Goal: Task Accomplishment & Management: Complete application form

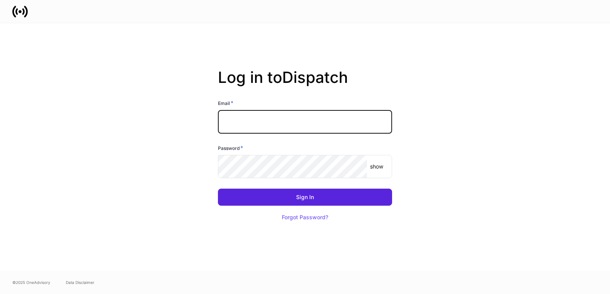
click at [295, 116] on input "text" at bounding box center [305, 121] width 174 height 23
type input "**********"
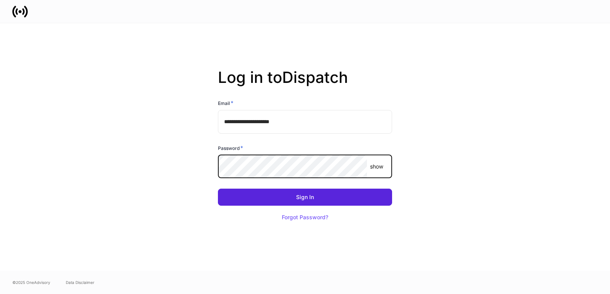
click at [218, 188] on button "Sign In" at bounding box center [305, 196] width 174 height 17
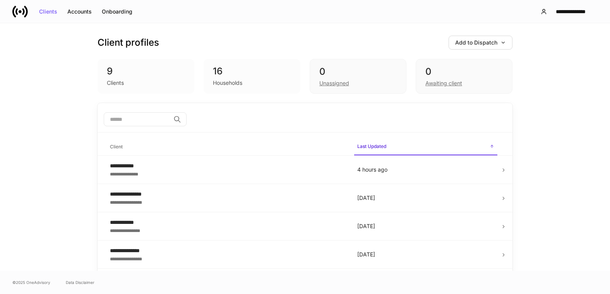
click at [548, 96] on div "**********" at bounding box center [305, 146] width 610 height 247
click at [501, 171] on icon at bounding box center [503, 169] width 5 height 5
click at [78, 11] on div "Accounts" at bounding box center [79, 11] width 24 height 5
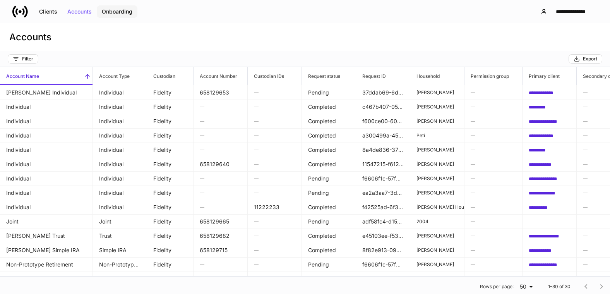
click at [116, 5] on button "Onboarding" at bounding box center [117, 11] width 41 height 12
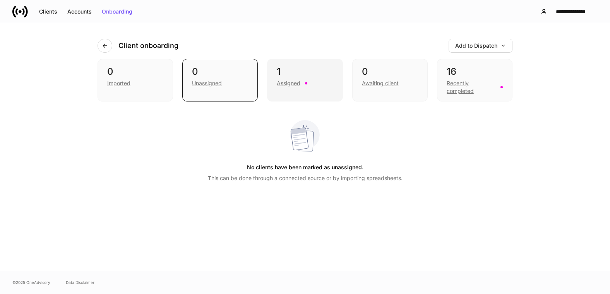
click at [292, 84] on div "Assigned" at bounding box center [289, 83] width 24 height 8
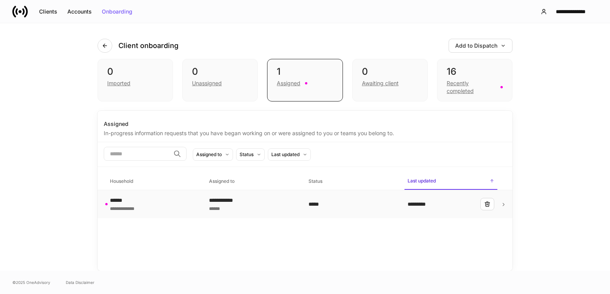
click at [432, 204] on div "*********" at bounding box center [420, 204] width 26 height 8
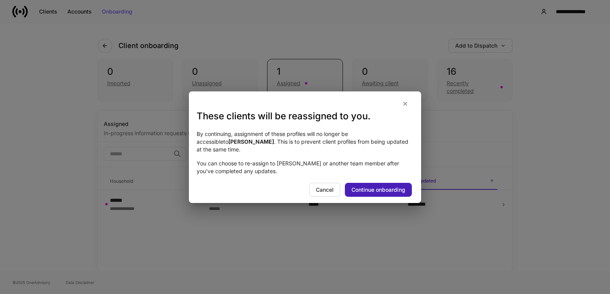
click at [384, 187] on div "Continue onboarding" at bounding box center [378, 189] width 54 height 5
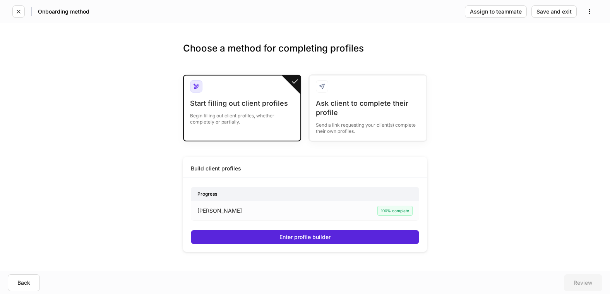
click at [212, 113] on div "Begin filling out client profiles, whether completely or partially." at bounding box center [242, 116] width 104 height 17
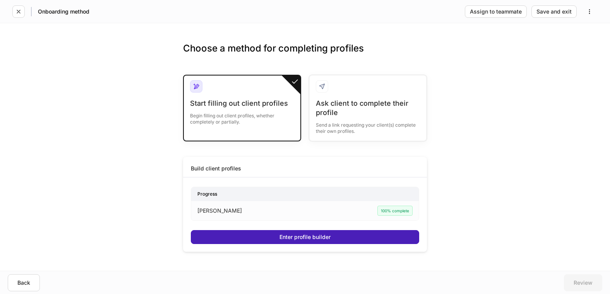
click at [304, 238] on div "Enter profile builder" at bounding box center [304, 236] width 51 height 5
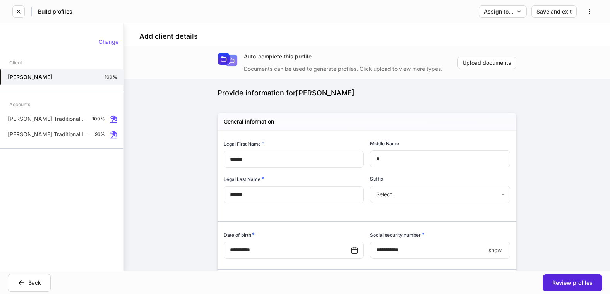
type input "**********"
click at [155, 164] on div "**********" at bounding box center [367, 158] width 486 height 224
click at [561, 12] on div "Save and exit" at bounding box center [553, 11] width 35 height 5
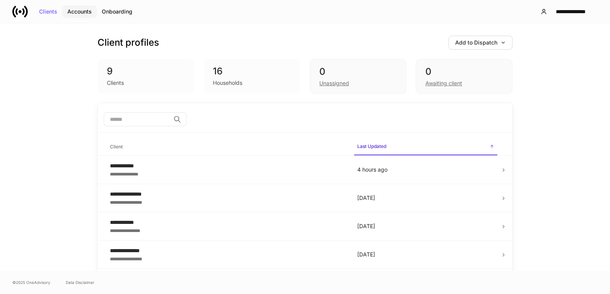
click at [78, 13] on div "Accounts" at bounding box center [79, 11] width 24 height 5
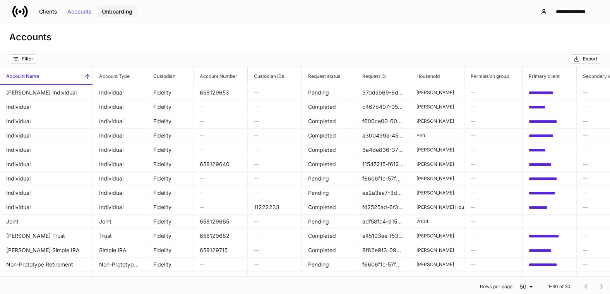
click at [113, 12] on div "Onboarding" at bounding box center [117, 11] width 31 height 5
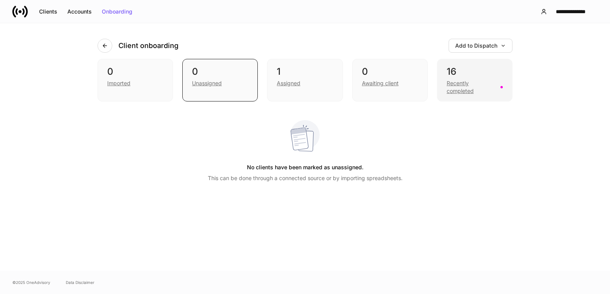
click at [465, 83] on div "Recently completed" at bounding box center [471, 86] width 49 height 15
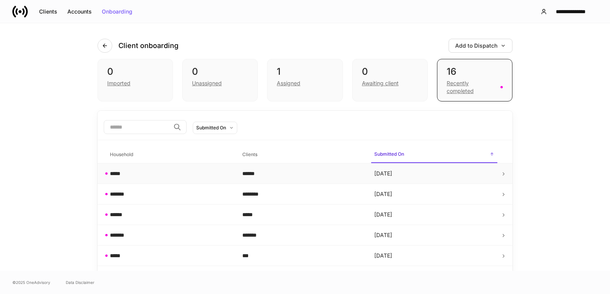
click at [501, 174] on icon at bounding box center [503, 173] width 5 height 5
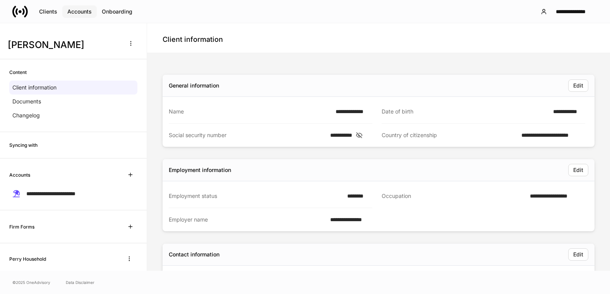
click at [88, 13] on div "Accounts" at bounding box center [79, 11] width 24 height 5
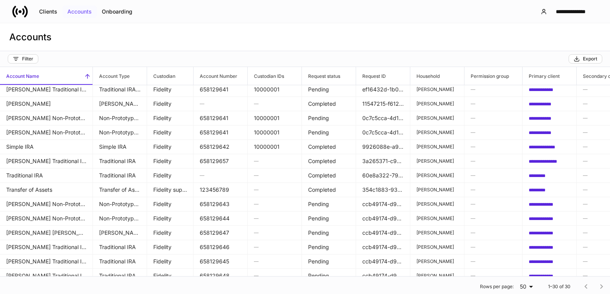
scroll to position [245, 0]
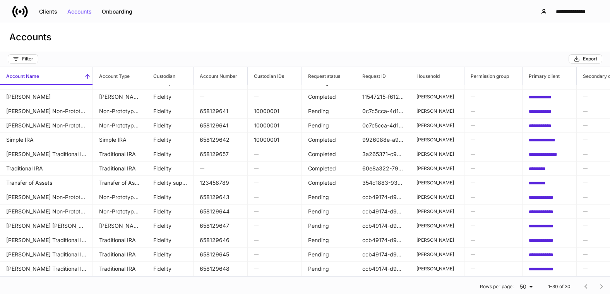
click at [595, 288] on div at bounding box center [593, 286] width 31 height 15
click at [594, 286] on div at bounding box center [593, 286] width 31 height 15
click at [525, 288] on body "**********" at bounding box center [305, 147] width 610 height 294
click at [521, 281] on li "100" at bounding box center [520, 278] width 22 height 12
type input "***"
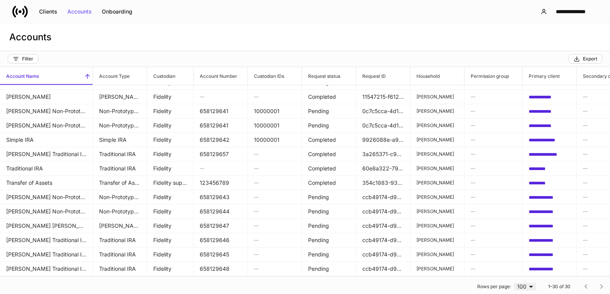
scroll to position [245, 0]
click at [51, 10] on div "Clients" at bounding box center [48, 11] width 18 height 5
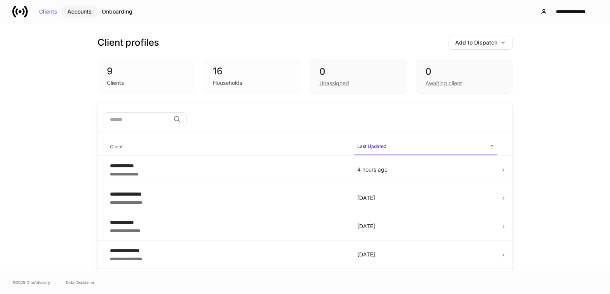
click at [85, 10] on div "Accounts" at bounding box center [79, 11] width 24 height 5
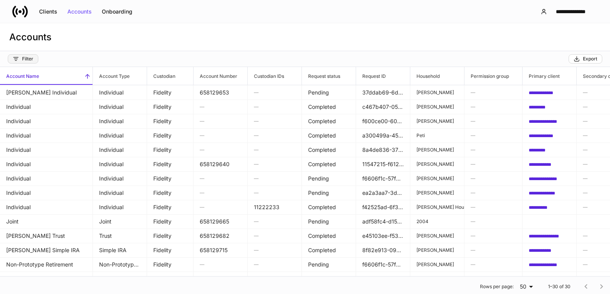
click at [31, 58] on div "Filter" at bounding box center [23, 59] width 21 height 6
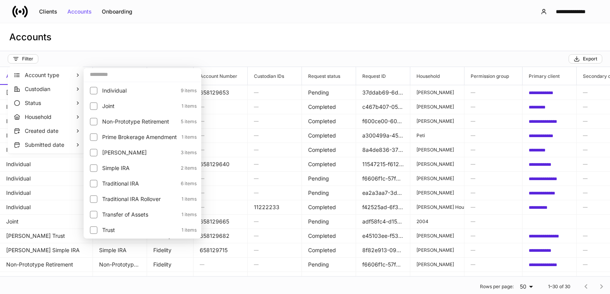
click at [192, 33] on div at bounding box center [305, 147] width 610 height 294
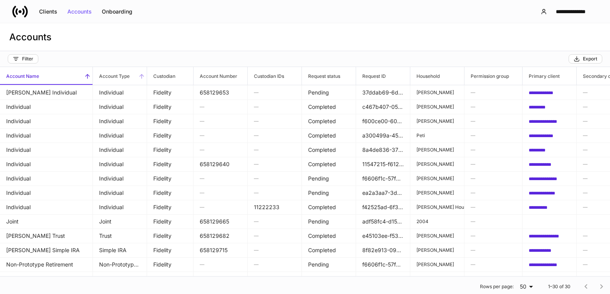
click at [118, 79] on h6 "Account Type" at bounding box center [111, 75] width 37 height 7
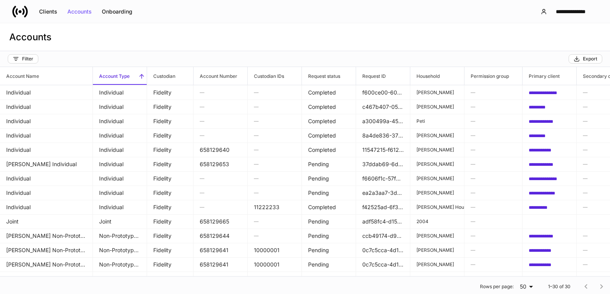
click at [141, 76] on icon at bounding box center [141, 76] width 7 height 7
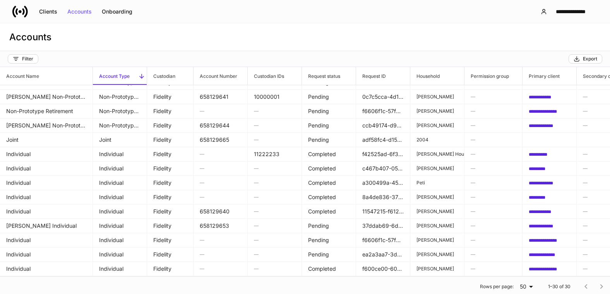
scroll to position [245, 0]
click at [133, 33] on div "Accounts" at bounding box center [305, 37] width 610 height 28
click at [45, 14] on div "Clients" at bounding box center [48, 11] width 18 height 5
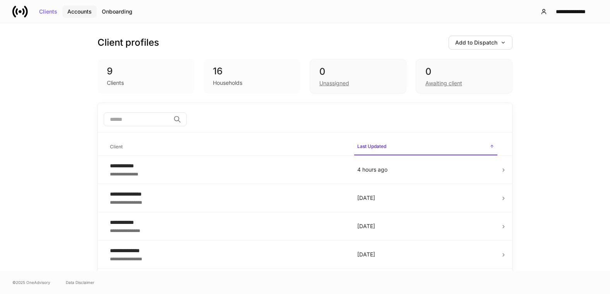
click at [85, 14] on div "Accounts" at bounding box center [79, 11] width 24 height 5
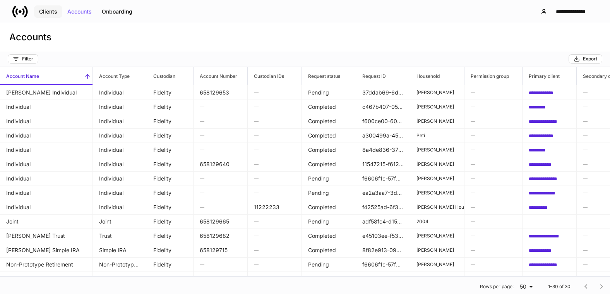
click at [48, 16] on button "Clients" at bounding box center [48, 11] width 28 height 12
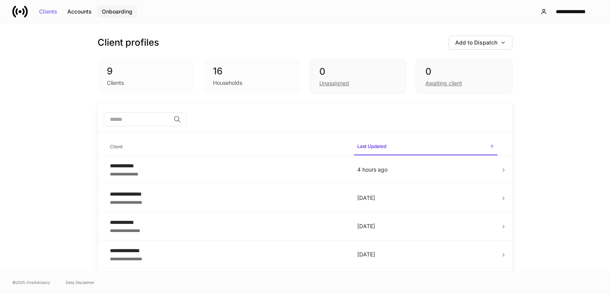
click at [112, 13] on div "Onboarding" at bounding box center [117, 11] width 31 height 5
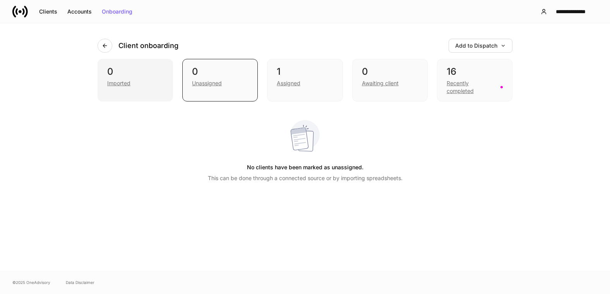
click at [120, 82] on div "Imported" at bounding box center [118, 83] width 23 height 8
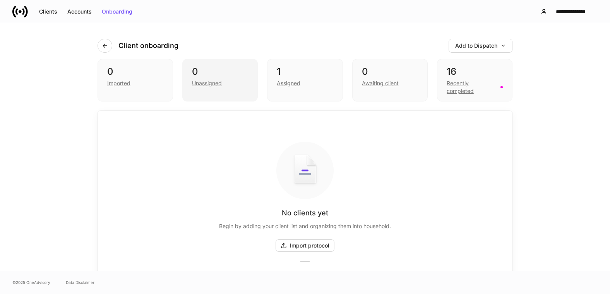
click at [195, 77] on div "0" at bounding box center [220, 71] width 56 height 12
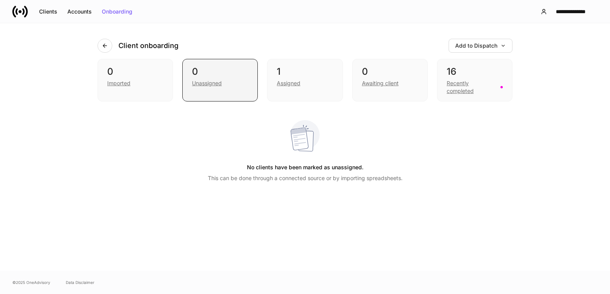
click at [195, 77] on div "0" at bounding box center [220, 71] width 56 height 12
click at [284, 86] on div "Assigned" at bounding box center [289, 83] width 24 height 8
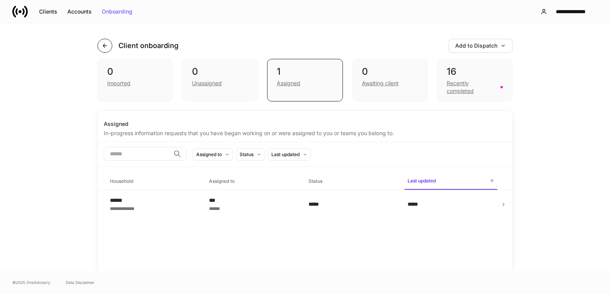
click at [104, 50] on button "button" at bounding box center [105, 46] width 15 height 14
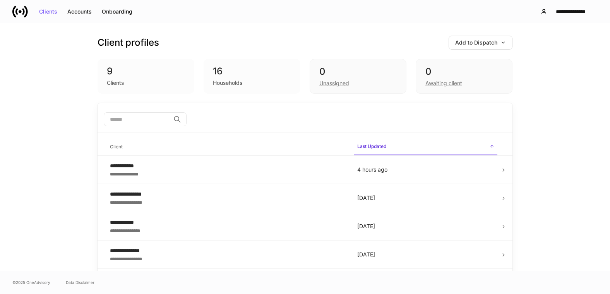
click at [225, 74] on div "16" at bounding box center [252, 71] width 78 height 12
click at [216, 81] on div "Households" at bounding box center [227, 83] width 29 height 8
click at [107, 80] on div "Clients" at bounding box center [115, 83] width 17 height 8
click at [79, 14] on div "Accounts" at bounding box center [79, 11] width 24 height 5
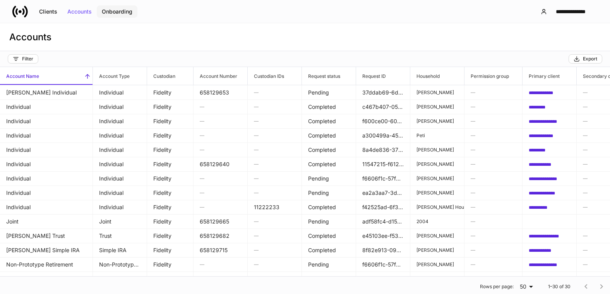
click at [119, 9] on div "Onboarding" at bounding box center [117, 11] width 31 height 5
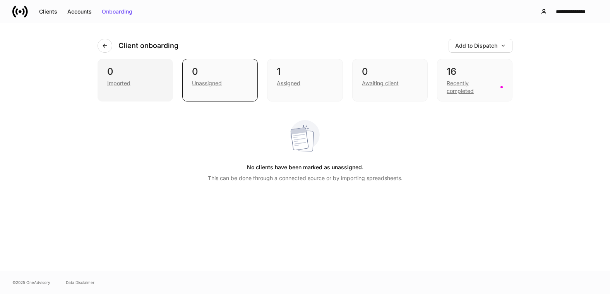
click at [125, 80] on div "Imported" at bounding box center [118, 83] width 23 height 8
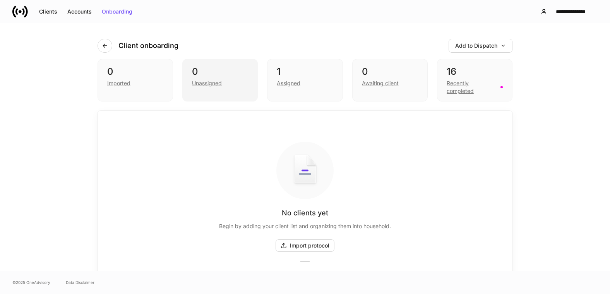
click at [192, 83] on div "Unassigned" at bounding box center [207, 83] width 30 height 8
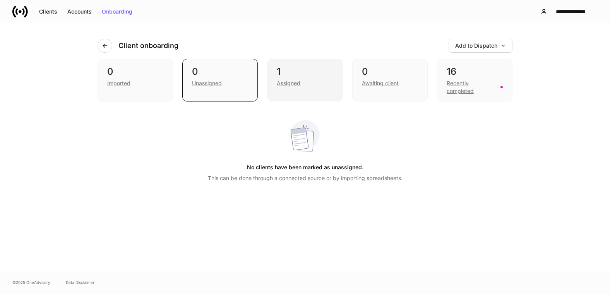
click at [286, 85] on div "Assigned" at bounding box center [289, 83] width 24 height 8
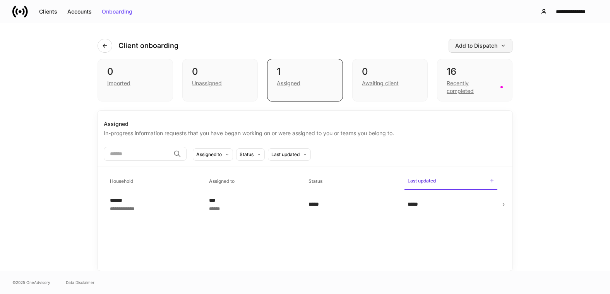
click at [493, 45] on div "Add to Dispatch" at bounding box center [480, 45] width 51 height 5
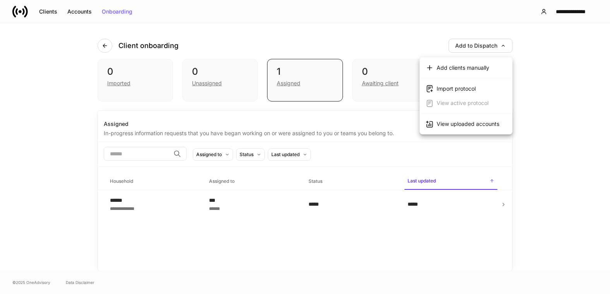
click at [470, 125] on div "View uploaded accounts" at bounding box center [468, 124] width 63 height 8
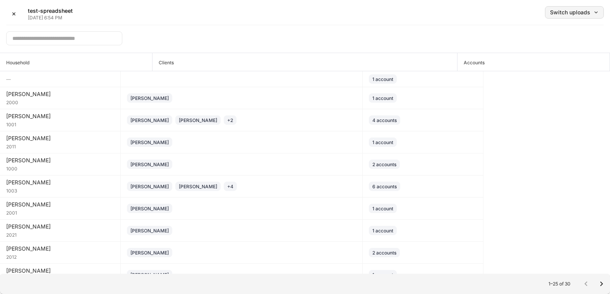
click at [559, 16] on button "Switch uploads" at bounding box center [574, 12] width 59 height 12
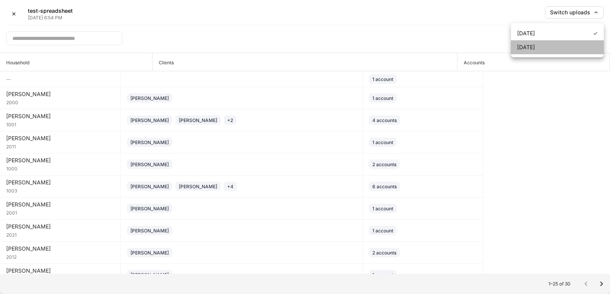
click at [535, 45] on div "Sep 3, 2025" at bounding box center [526, 47] width 18 height 8
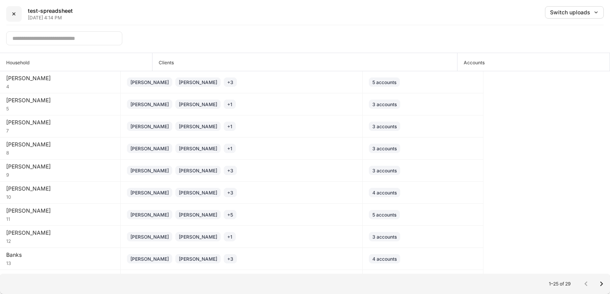
click at [13, 14] on div "✕" at bounding box center [14, 13] width 5 height 5
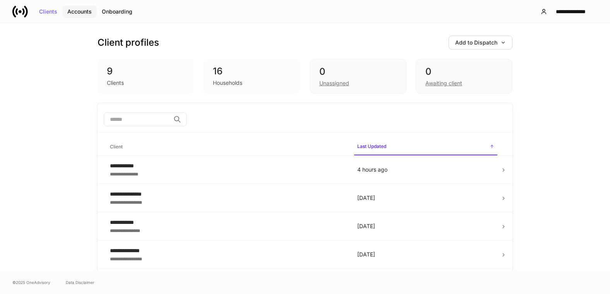
click at [86, 14] on div "Accounts" at bounding box center [79, 11] width 24 height 5
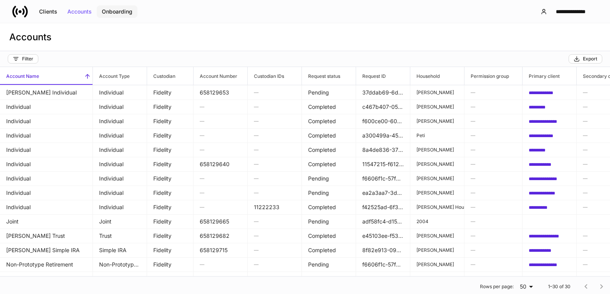
click at [127, 9] on div "Onboarding" at bounding box center [117, 11] width 31 height 5
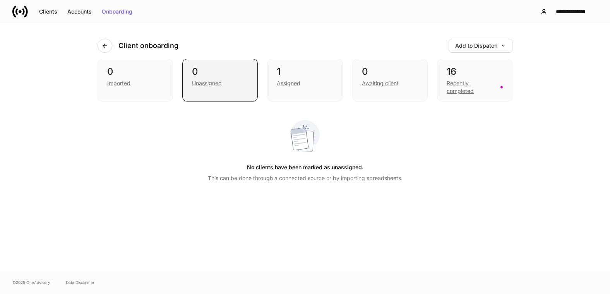
click at [202, 86] on div "Unassigned" at bounding box center [207, 83] width 30 height 8
click at [134, 86] on div "Imported" at bounding box center [135, 82] width 56 height 9
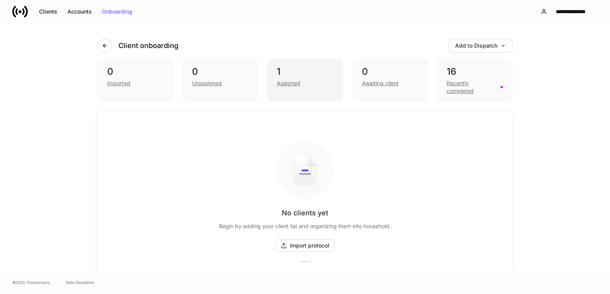
click at [283, 82] on div "Assigned" at bounding box center [289, 83] width 24 height 8
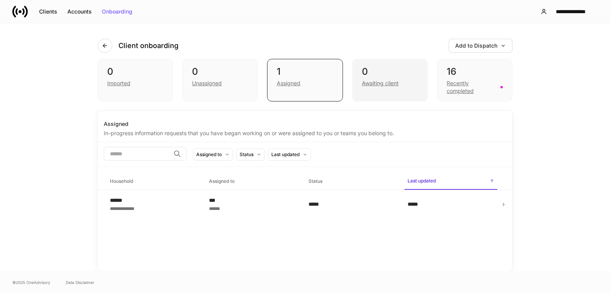
click at [372, 83] on div "Awaiting client" at bounding box center [380, 83] width 37 height 8
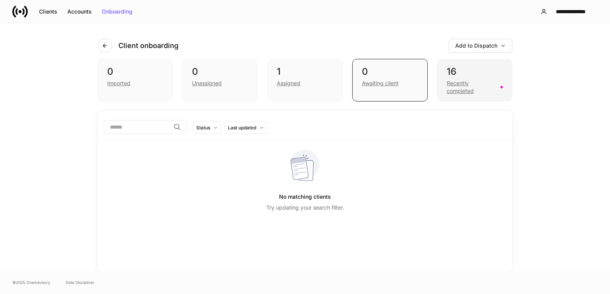
click at [466, 84] on div "Recently completed" at bounding box center [471, 86] width 49 height 15
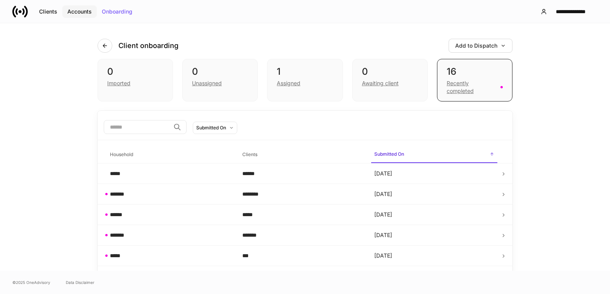
click at [93, 13] on button "Accounts" at bounding box center [79, 11] width 34 height 12
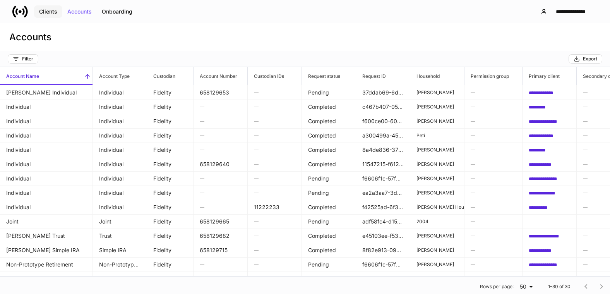
click at [48, 12] on div "Clients" at bounding box center [48, 11] width 18 height 5
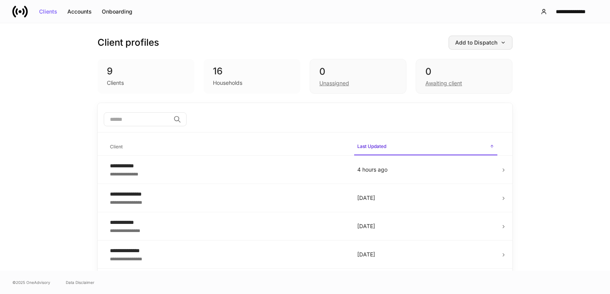
click at [470, 44] on div "Add to Dispatch" at bounding box center [480, 42] width 51 height 5
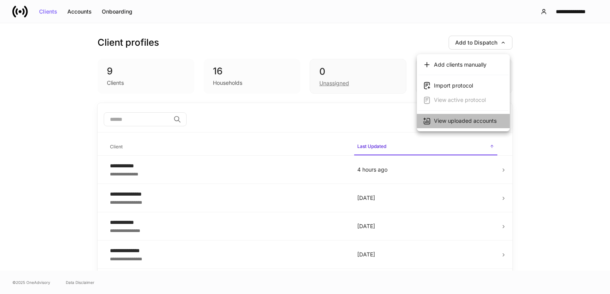
click at [479, 118] on div "View uploaded accounts" at bounding box center [465, 121] width 63 height 8
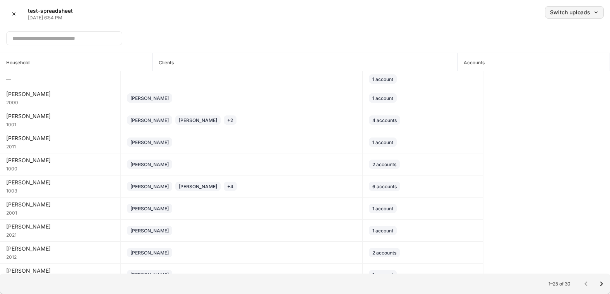
click at [564, 12] on div "Switch uploads" at bounding box center [574, 12] width 49 height 5
click at [430, 36] on div at bounding box center [305, 147] width 610 height 294
click at [88, 38] on input "text" at bounding box center [64, 38] width 116 height 14
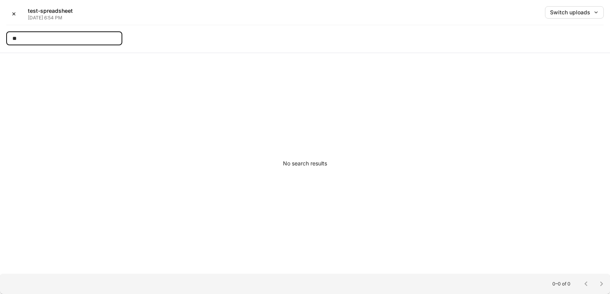
type input "*"
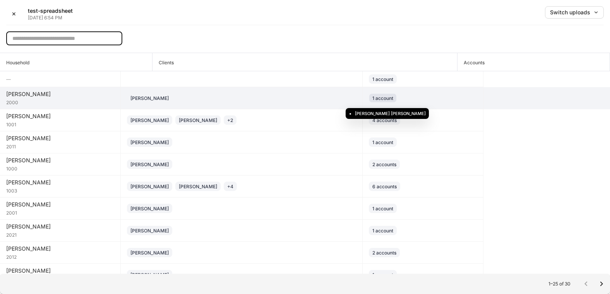
click at [385, 104] on div "Robert Abbott's Roth IRA - IRA" at bounding box center [387, 111] width 85 height 17
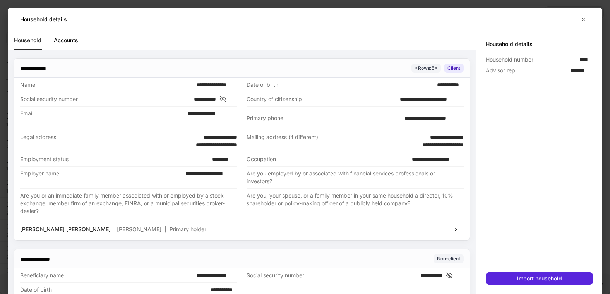
click at [64, 39] on link "Accounts" at bounding box center [66, 40] width 24 height 19
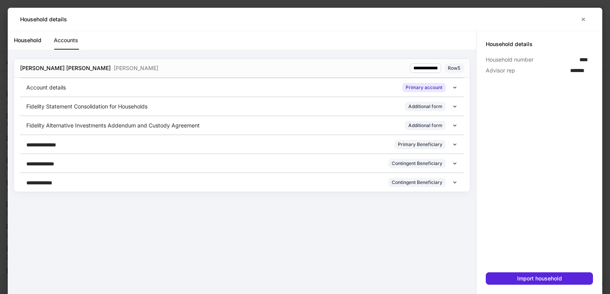
click at [453, 89] on icon at bounding box center [454, 87] width 5 height 5
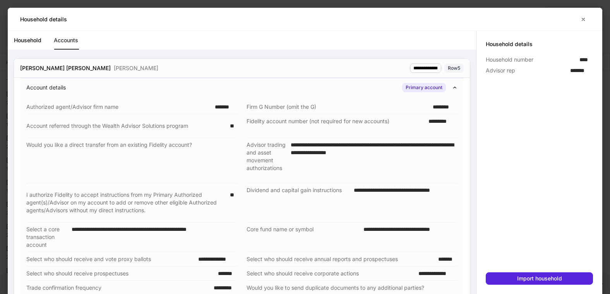
click at [454, 87] on div "Account details Primary account" at bounding box center [241, 87] width 443 height 19
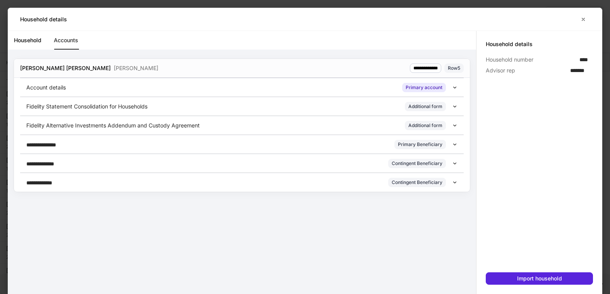
click at [17, 40] on link "Household" at bounding box center [27, 40] width 27 height 19
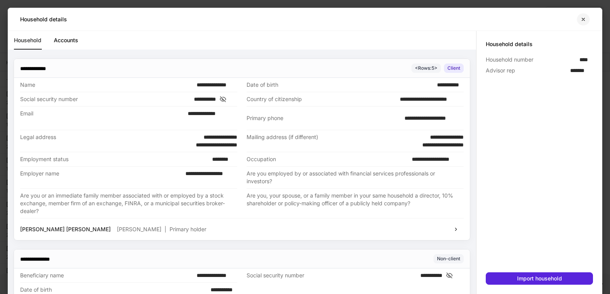
click at [582, 21] on icon "button" at bounding box center [583, 19] width 6 height 6
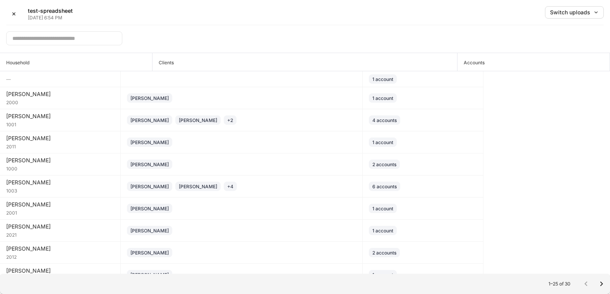
click at [467, 63] on h6 "Accounts" at bounding box center [470, 62] width 27 height 7
click at [602, 283] on icon "Go to next page" at bounding box center [601, 283] width 3 height 5
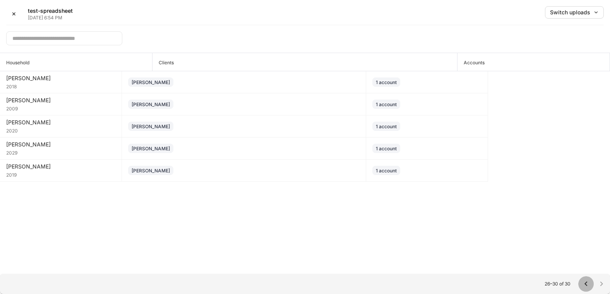
click at [585, 282] on icon "Go to previous page" at bounding box center [585, 283] width 9 height 9
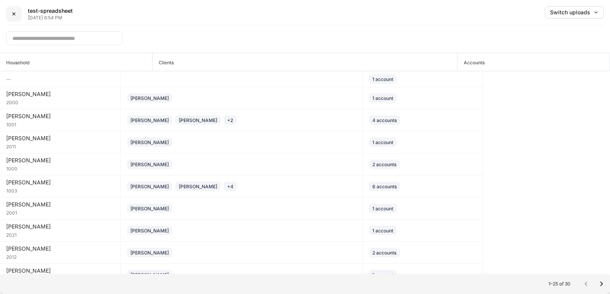
click at [12, 14] on div "✕" at bounding box center [14, 13] width 5 height 5
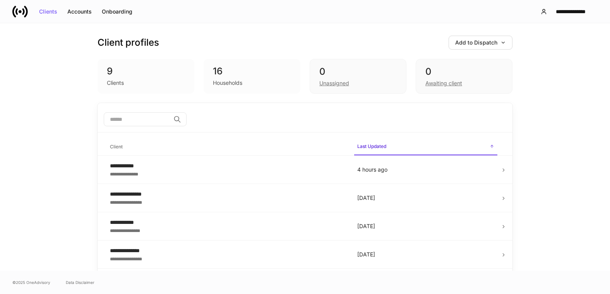
click at [224, 80] on div "Households" at bounding box center [227, 83] width 29 height 8
click at [119, 73] on div "9" at bounding box center [146, 71] width 78 height 12
click at [94, 80] on div "**********" at bounding box center [305, 216] width 464 height 386
click at [66, 15] on button "Accounts" at bounding box center [79, 11] width 34 height 12
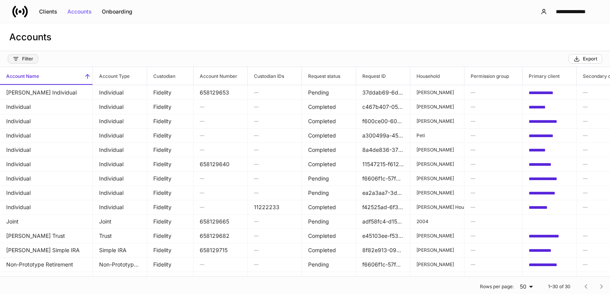
click at [22, 59] on div "Filter" at bounding box center [23, 59] width 21 height 6
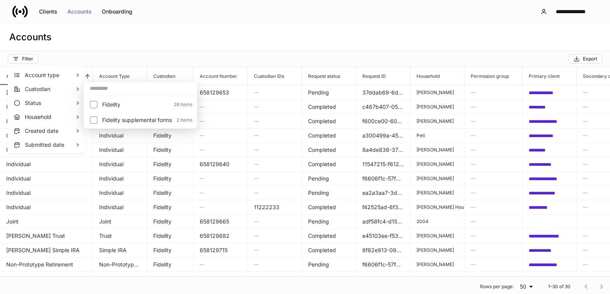
click at [257, 28] on div at bounding box center [305, 147] width 610 height 294
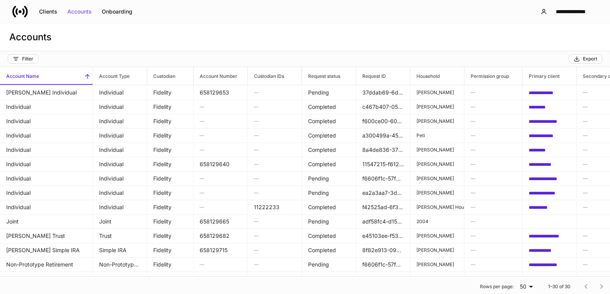
click at [296, 40] on div "Accounts" at bounding box center [305, 37] width 610 height 28
click at [113, 11] on div "Onboarding" at bounding box center [117, 11] width 31 height 5
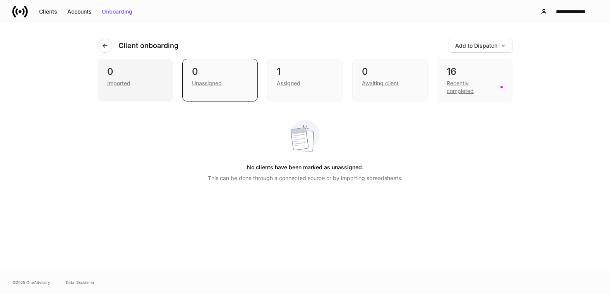
click at [118, 85] on div "Imported" at bounding box center [118, 83] width 23 height 8
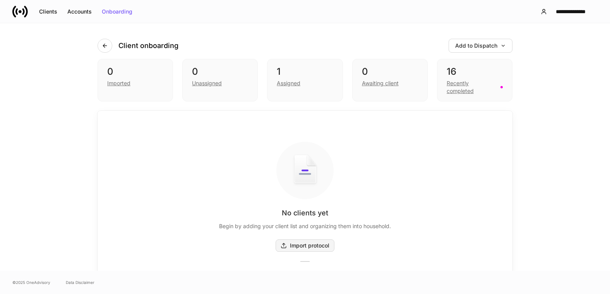
click at [303, 247] on div "Import protocol" at bounding box center [305, 245] width 49 height 6
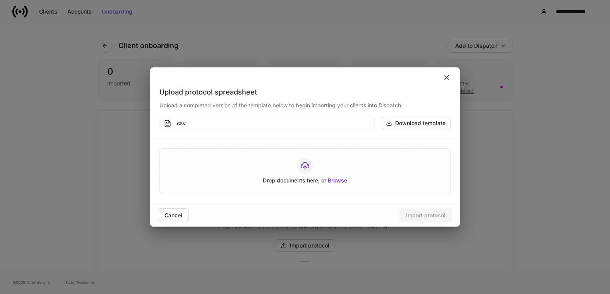
click at [445, 78] on icon at bounding box center [447, 78] width 8 height 8
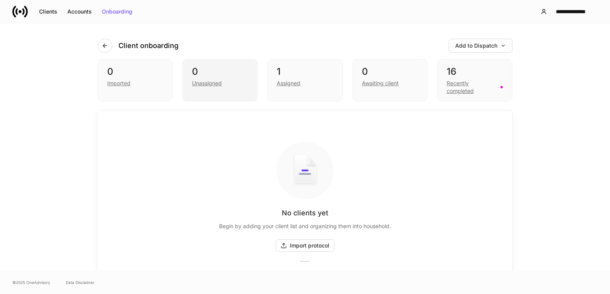
click at [205, 83] on div "Unassigned" at bounding box center [207, 83] width 30 height 8
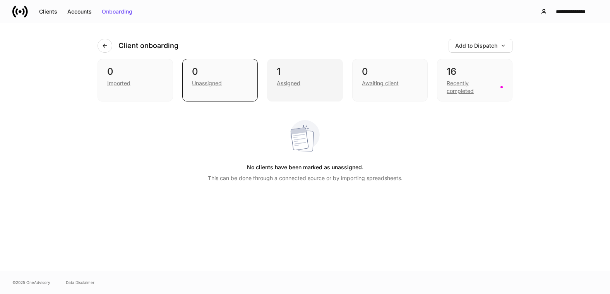
click at [286, 82] on div "Assigned" at bounding box center [289, 83] width 24 height 8
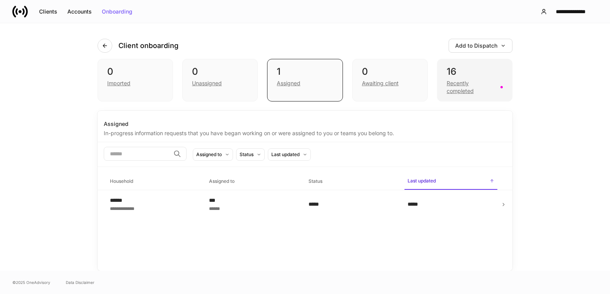
click at [453, 90] on div "Recently completed" at bounding box center [471, 86] width 49 height 15
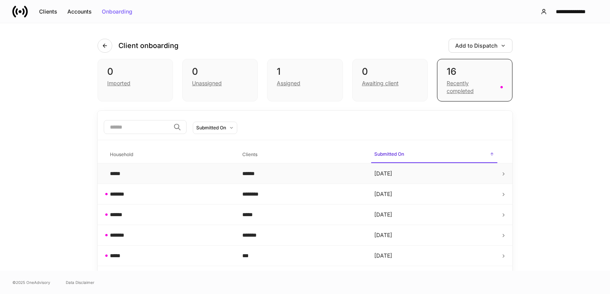
click at [337, 178] on td "******" at bounding box center [302, 173] width 132 height 21
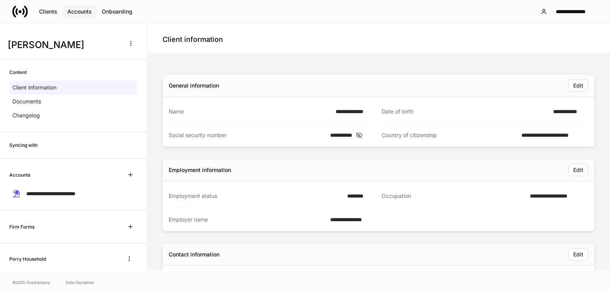
click at [79, 10] on div "Accounts" at bounding box center [79, 11] width 24 height 5
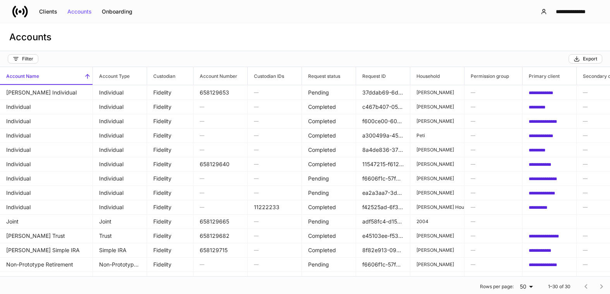
click at [140, 36] on div "Accounts" at bounding box center [305, 37] width 610 height 28
click at [17, 60] on icon "button" at bounding box center [16, 59] width 6 height 6
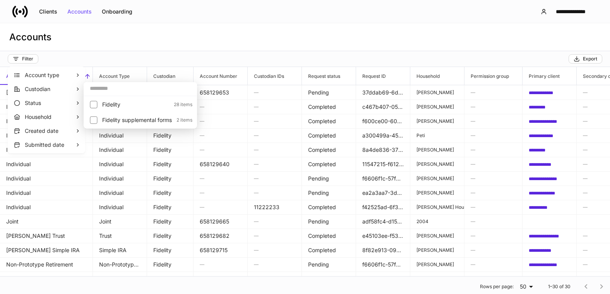
click at [193, 29] on div at bounding box center [305, 147] width 610 height 294
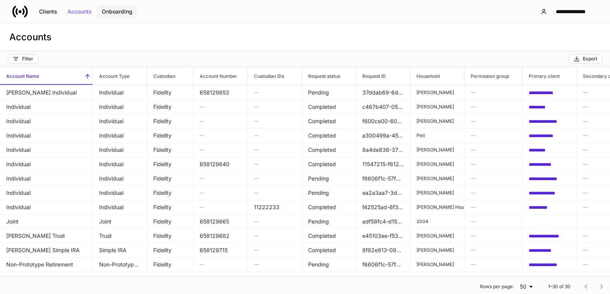
click at [113, 12] on div "Onboarding" at bounding box center [117, 11] width 31 height 5
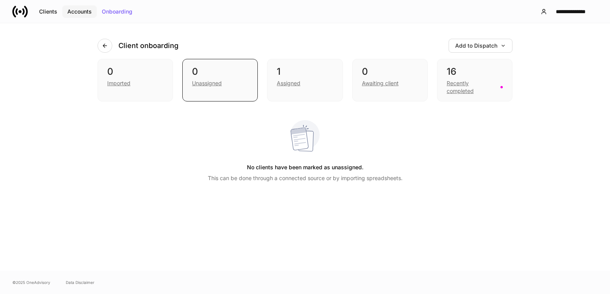
click at [85, 11] on div "Accounts" at bounding box center [79, 11] width 24 height 5
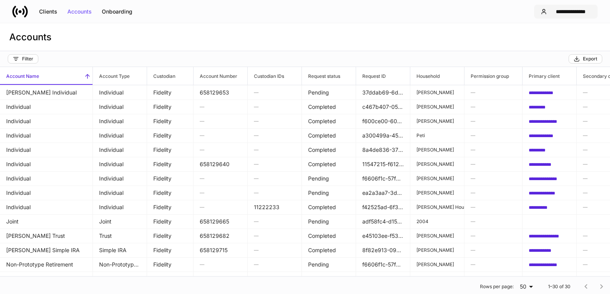
click at [562, 11] on div "**********" at bounding box center [570, 11] width 41 height 5
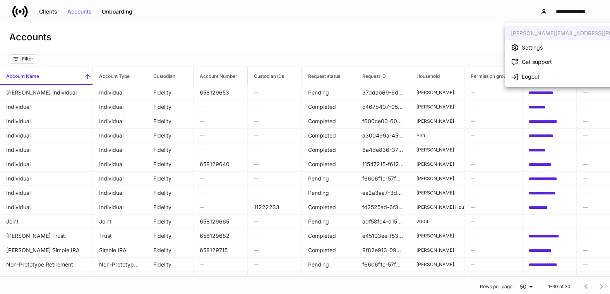
click at [304, 39] on div at bounding box center [305, 147] width 610 height 294
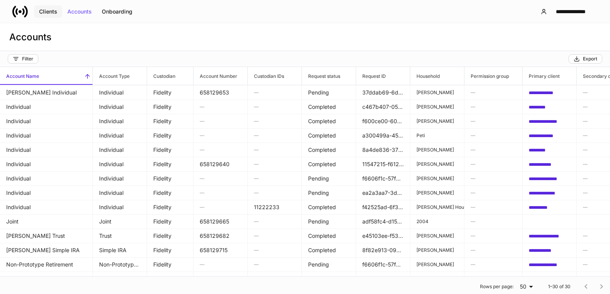
click at [45, 12] on div "Clients" at bounding box center [48, 11] width 18 height 5
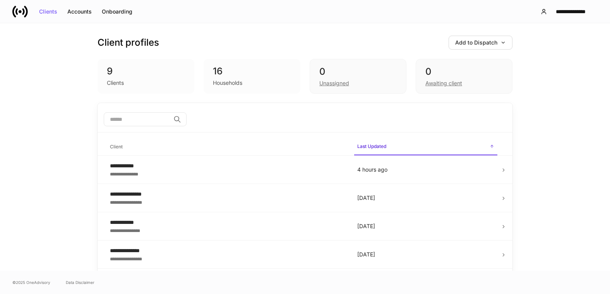
click at [139, 116] on input "search" at bounding box center [137, 119] width 67 height 14
click at [126, 84] on div "Clients" at bounding box center [146, 81] width 78 height 9
click at [122, 73] on div "9" at bounding box center [146, 71] width 78 height 12
click at [492, 42] on div "Add to Dispatch" at bounding box center [480, 42] width 51 height 5
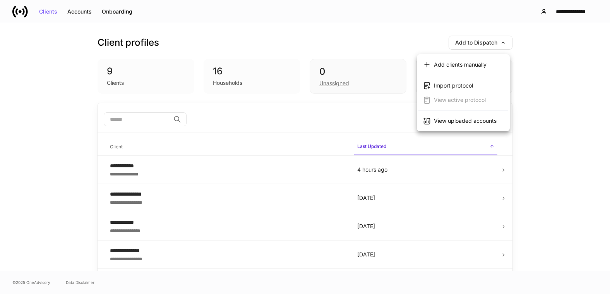
click at [474, 123] on div "View uploaded accounts" at bounding box center [465, 121] width 63 height 8
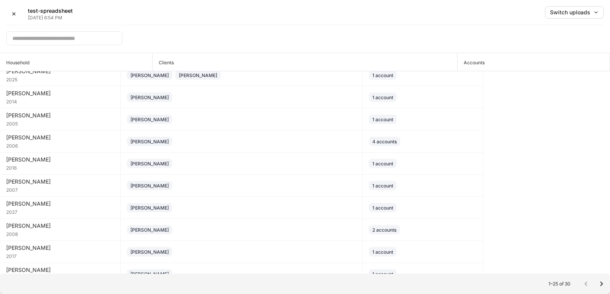
scroll to position [343, 0]
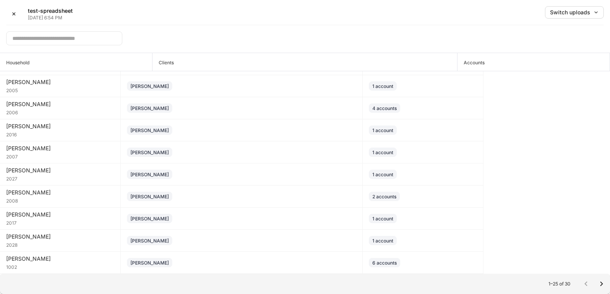
click at [599, 284] on icon "Go to next page" at bounding box center [601, 283] width 9 height 9
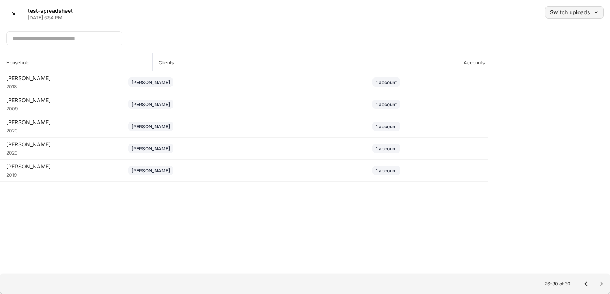
click at [567, 11] on div "Switch uploads" at bounding box center [574, 12] width 49 height 5
click at [552, 46] on li "Sep 3, 2025" at bounding box center [557, 47] width 93 height 14
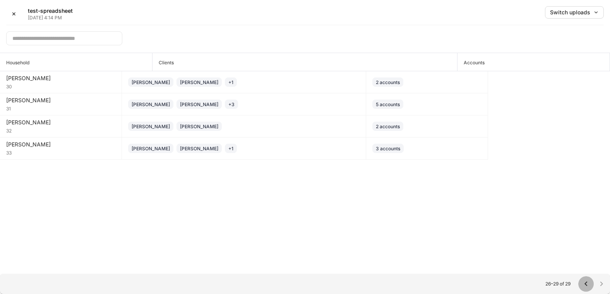
click at [584, 282] on icon "Go to previous page" at bounding box center [585, 283] width 9 height 9
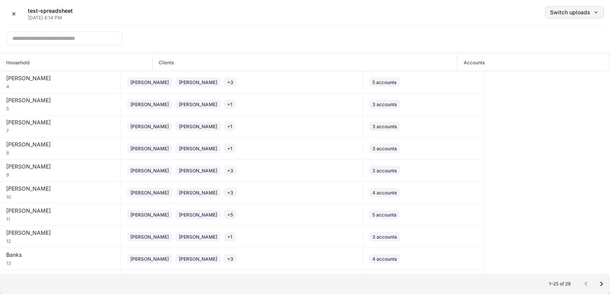
click at [582, 11] on div "Switch uploads" at bounding box center [574, 12] width 49 height 5
click at [563, 32] on li "Sep 5, 2025" at bounding box center [557, 33] width 93 height 14
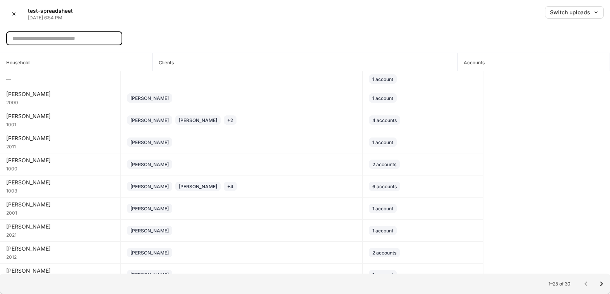
click at [62, 33] on input "text" at bounding box center [64, 38] width 116 height 14
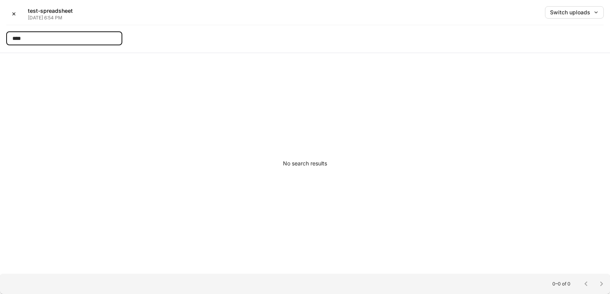
click at [49, 40] on input "****" at bounding box center [64, 38] width 116 height 14
type input "*"
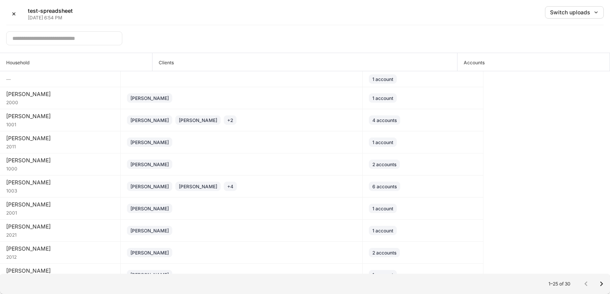
click at [69, 40] on input "text" at bounding box center [64, 38] width 116 height 14
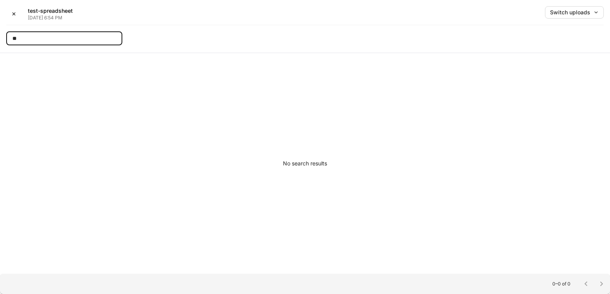
type input "*"
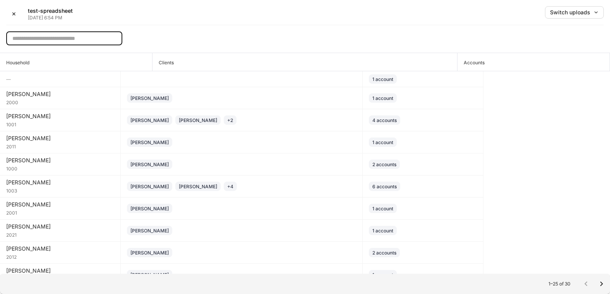
click at [67, 41] on input "text" at bounding box center [64, 38] width 116 height 14
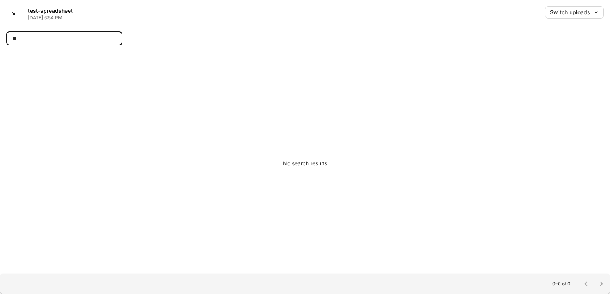
type input "*"
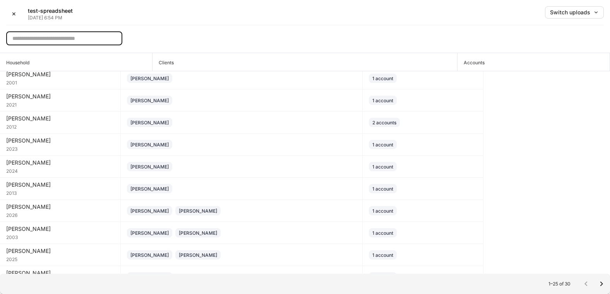
scroll to position [155, 0]
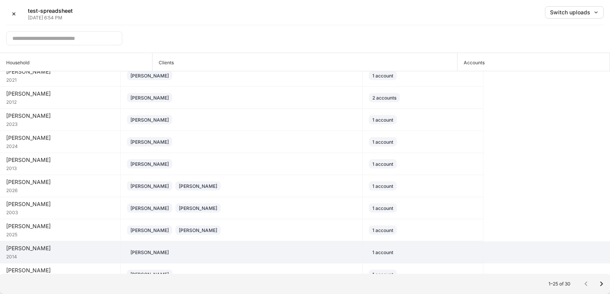
click at [87, 251] on div "Baker" at bounding box center [60, 248] width 108 height 8
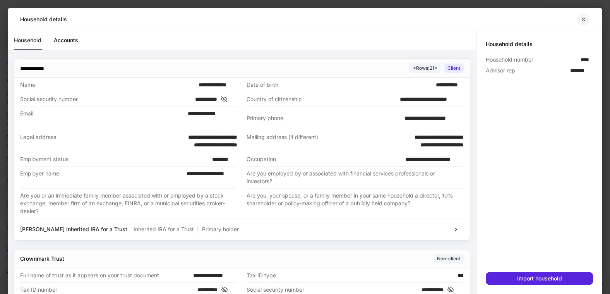
click at [586, 18] on icon "button" at bounding box center [583, 19] width 6 height 6
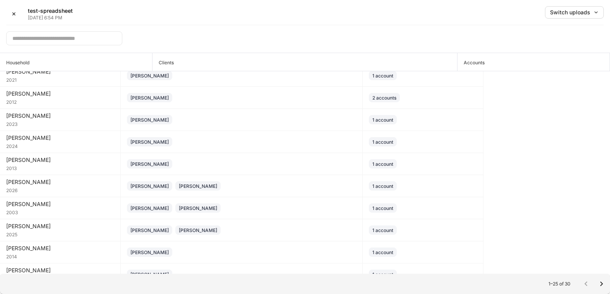
click at [80, 39] on input "text" at bounding box center [64, 38] width 116 height 14
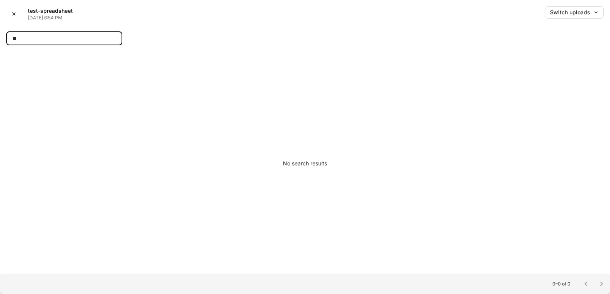
type input "*"
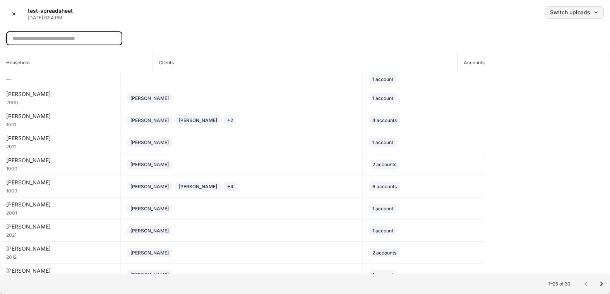
click at [596, 11] on icon "button" at bounding box center [595, 12] width 5 height 5
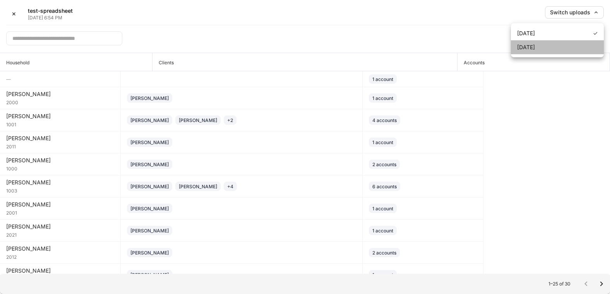
click at [557, 48] on li "Sep 3, 2025" at bounding box center [557, 47] width 93 height 14
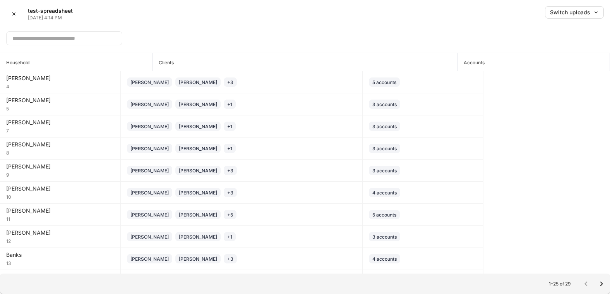
click at [94, 35] on input "text" at bounding box center [64, 38] width 116 height 14
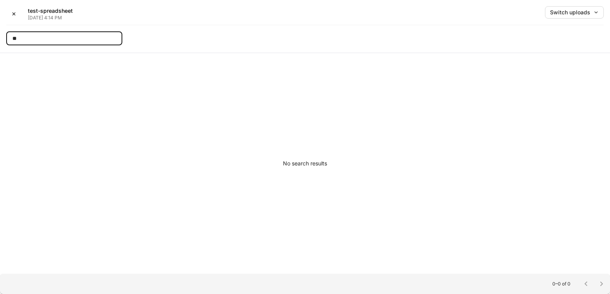
type input "*"
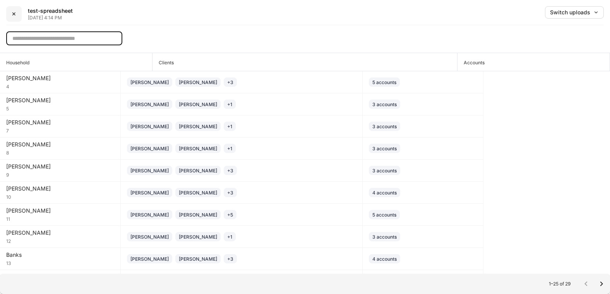
click at [14, 14] on div "✕" at bounding box center [14, 13] width 5 height 5
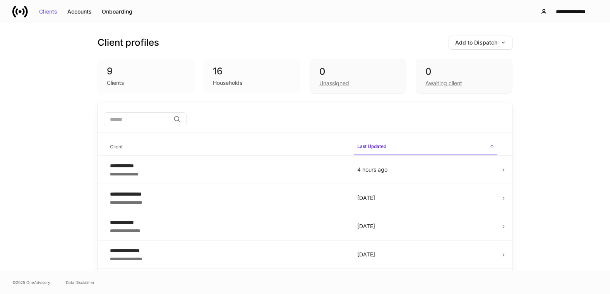
click at [586, 36] on div "**********" at bounding box center [305, 146] width 610 height 247
click at [76, 12] on div "Accounts" at bounding box center [79, 11] width 24 height 5
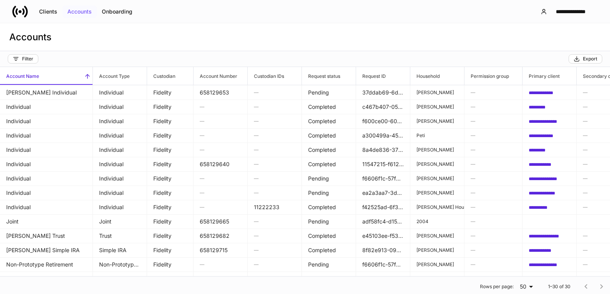
click at [76, 9] on div "Accounts" at bounding box center [79, 11] width 24 height 5
click at [580, 8] on button "**********" at bounding box center [565, 12] width 63 height 14
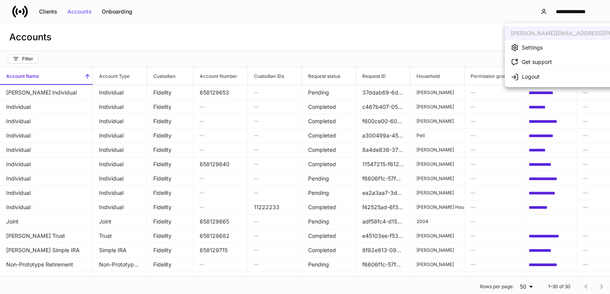
click at [110, 12] on div at bounding box center [305, 147] width 610 height 294
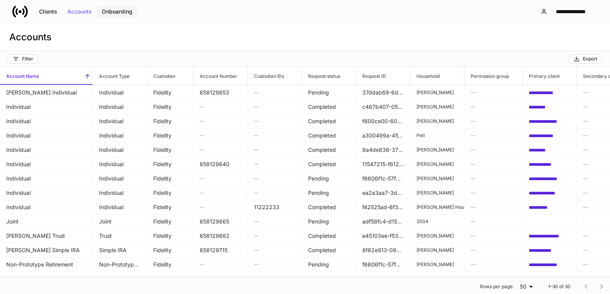
click at [119, 12] on div "Onboarding" at bounding box center [117, 11] width 31 height 5
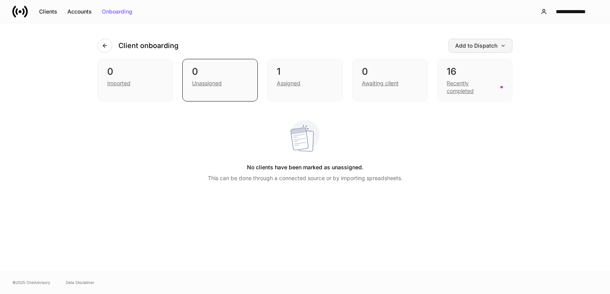
click at [502, 45] on icon "button" at bounding box center [503, 46] width 3 height 2
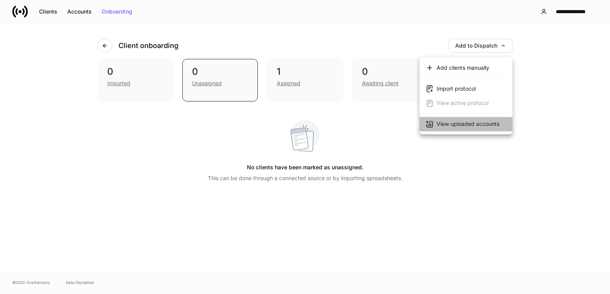
click at [462, 122] on div "View uploaded accounts" at bounding box center [468, 124] width 63 height 8
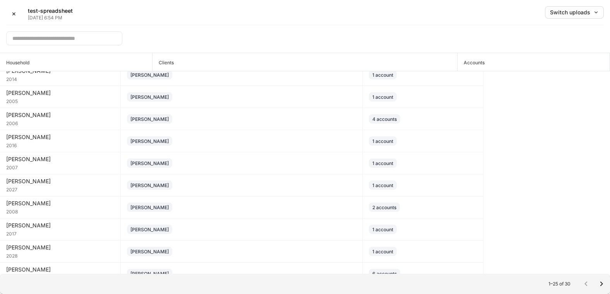
scroll to position [343, 0]
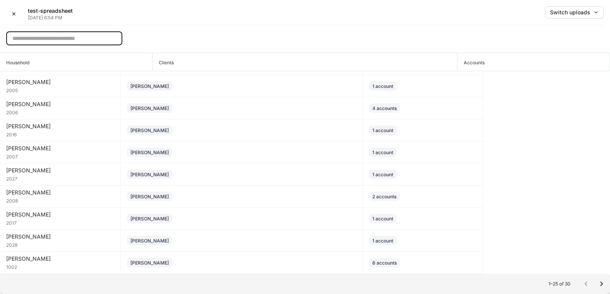
click at [80, 37] on input "text" at bounding box center [64, 38] width 116 height 14
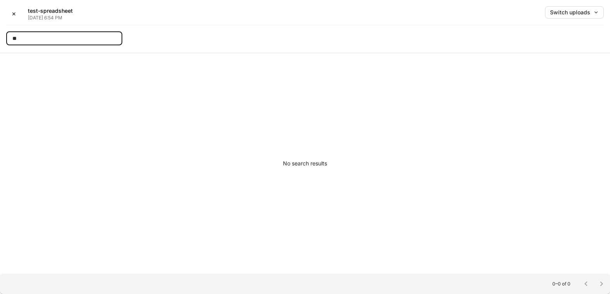
type input "*"
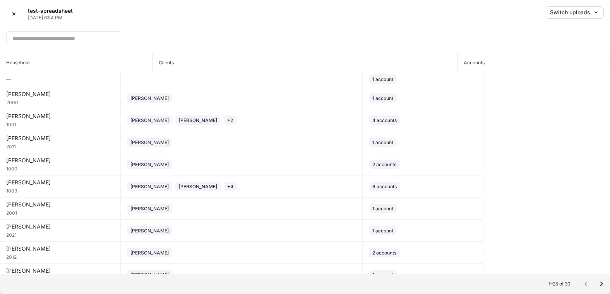
click at [191, 14] on div "✕ test-spreadsheet Sep 5, 6:54 PM Switch uploads" at bounding box center [305, 15] width 598 height 19
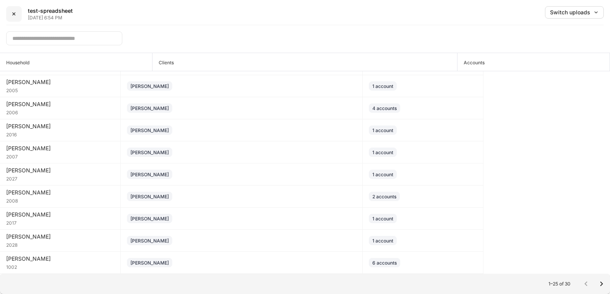
click at [14, 15] on div "✕" at bounding box center [14, 13] width 5 height 5
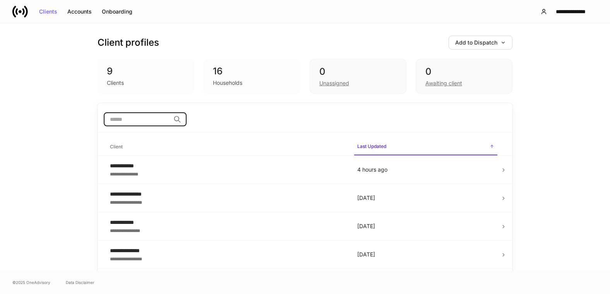
click at [170, 122] on input "search" at bounding box center [137, 119] width 67 height 14
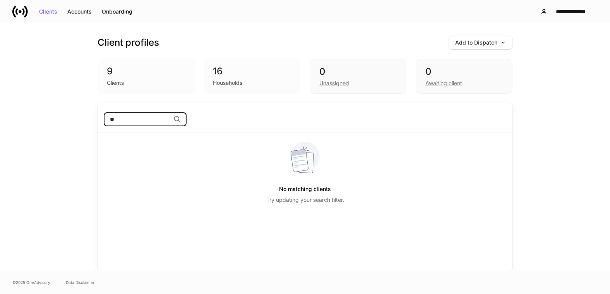
type input "*"
type input "******"
click at [114, 17] on button "Onboarding" at bounding box center [117, 11] width 41 height 12
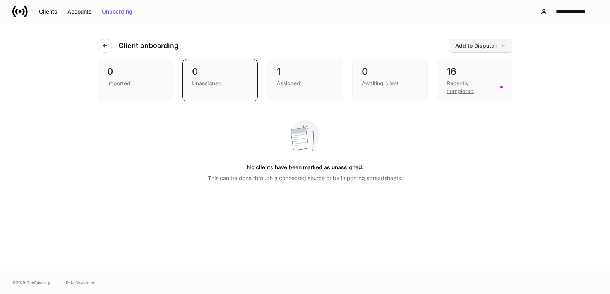
click at [461, 45] on div "Add to Dispatch" at bounding box center [480, 45] width 51 height 5
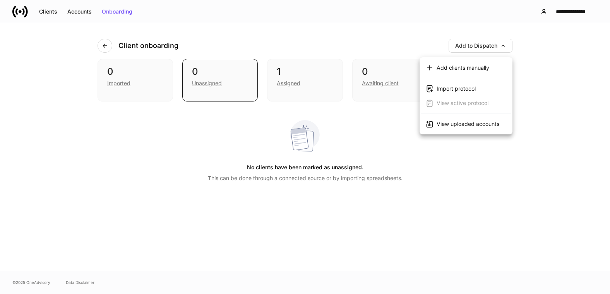
click at [456, 125] on div "View uploaded accounts" at bounding box center [468, 124] width 63 height 8
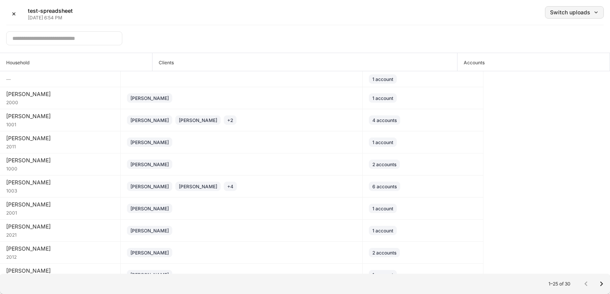
click at [559, 13] on div "Switch uploads" at bounding box center [574, 12] width 49 height 5
click at [535, 45] on div "Sep 3, 2025" at bounding box center [526, 47] width 18 height 8
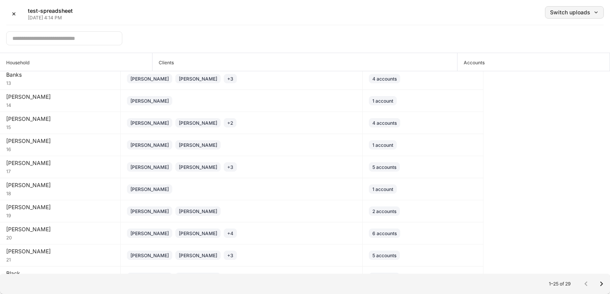
scroll to position [193, 0]
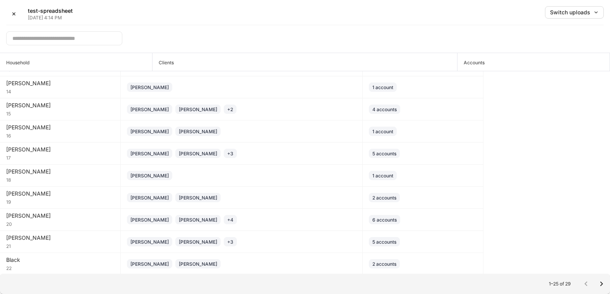
click at [92, 41] on input "text" at bounding box center [64, 38] width 116 height 14
type input "*"
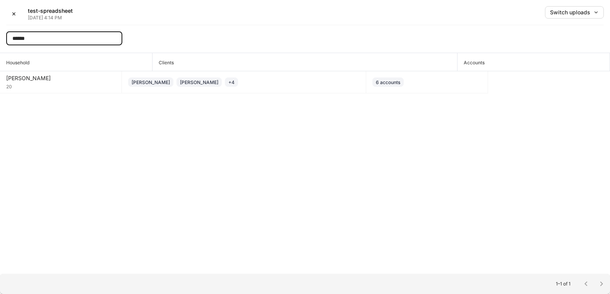
type input "******"
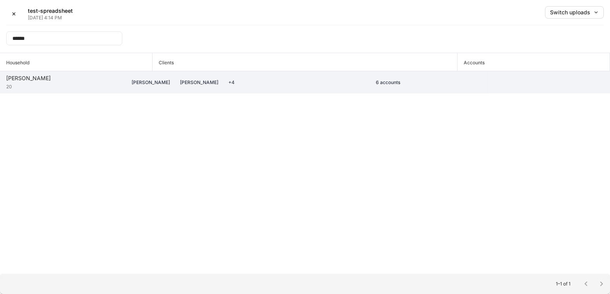
click at [38, 81] on div "Benson" at bounding box center [60, 78] width 109 height 8
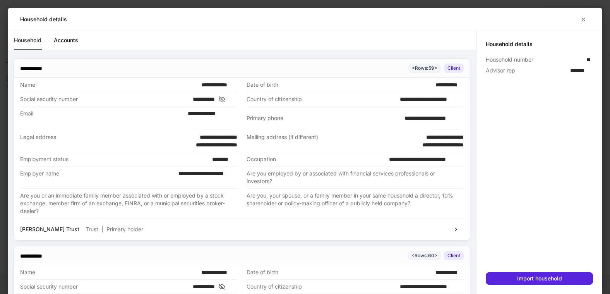
click at [60, 39] on link "Accounts" at bounding box center [66, 40] width 24 height 19
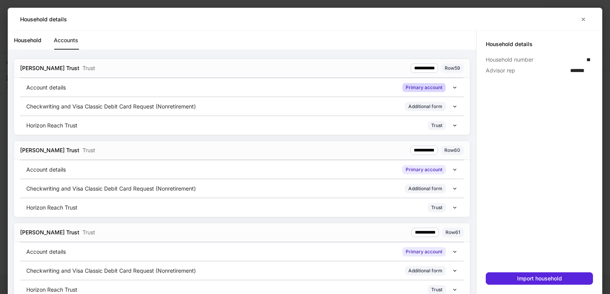
click at [414, 90] on div "Primary account" at bounding box center [424, 87] width 37 height 7
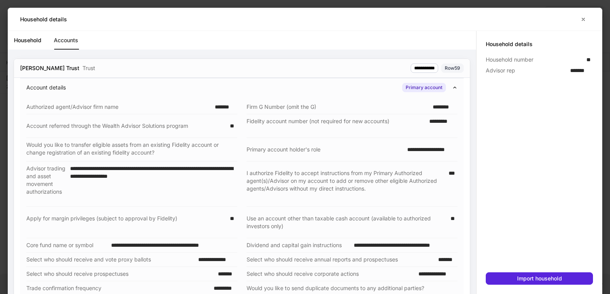
click at [452, 87] on icon at bounding box center [454, 87] width 5 height 5
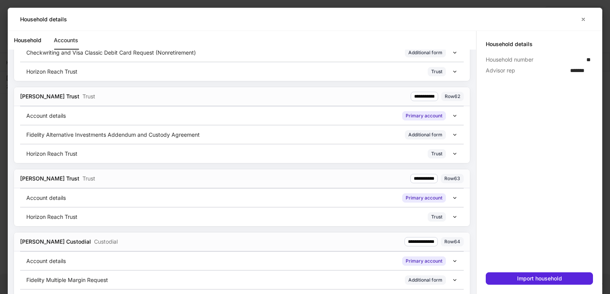
scroll to position [241, 0]
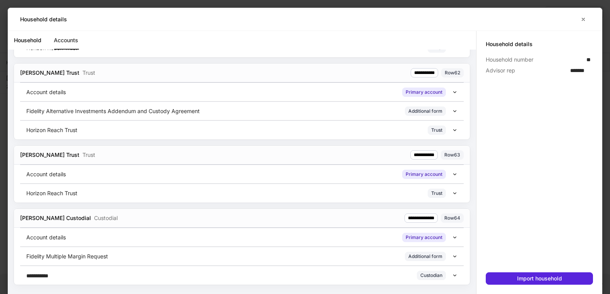
click at [452, 238] on icon at bounding box center [454, 237] width 5 height 5
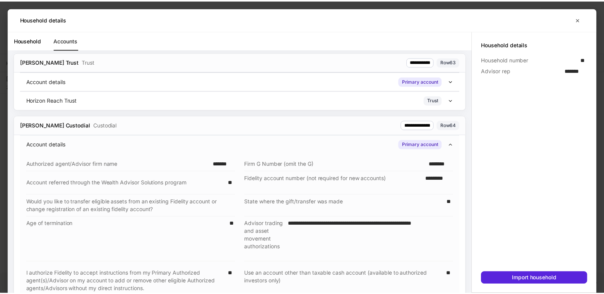
scroll to position [327, 0]
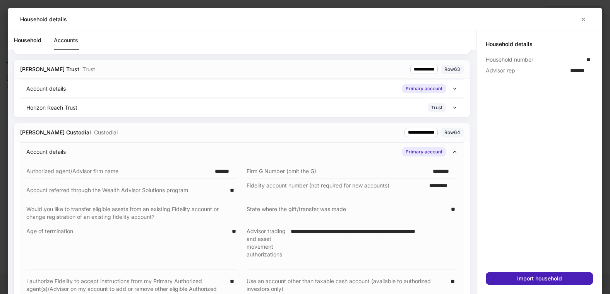
click at [526, 274] on button "Import household" at bounding box center [539, 278] width 107 height 12
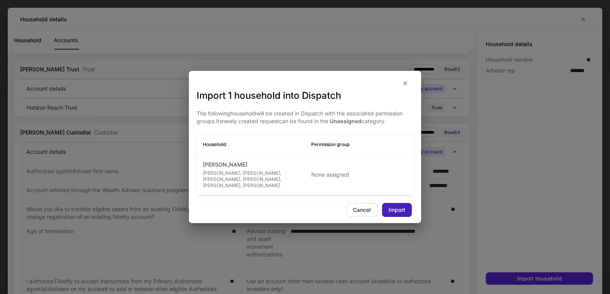
click at [392, 209] on div "Import" at bounding box center [397, 209] width 17 height 5
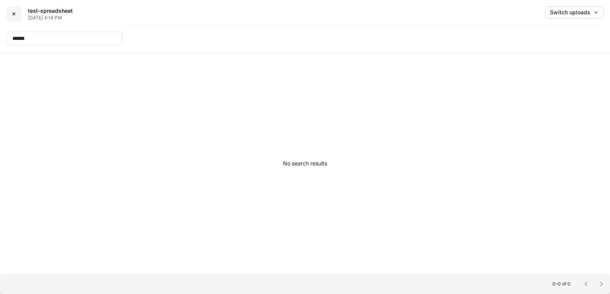
click at [14, 12] on div "✕" at bounding box center [14, 13] width 5 height 5
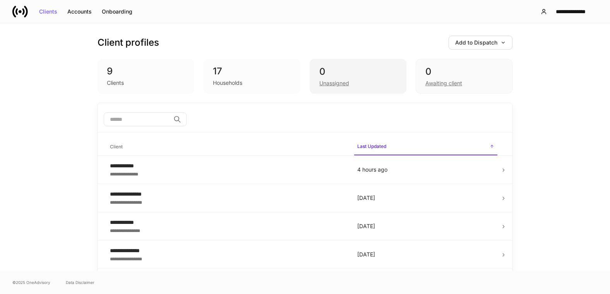
click at [330, 82] on div "Unassigned" at bounding box center [334, 83] width 30 height 8
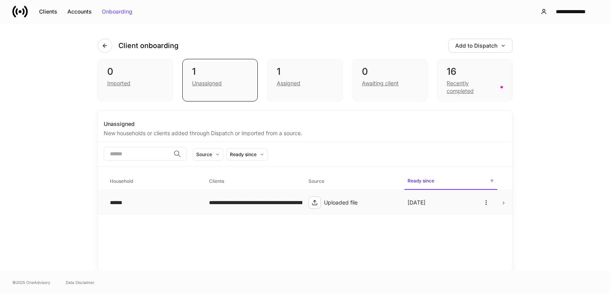
click at [135, 203] on div "******" at bounding box center [153, 203] width 87 height 8
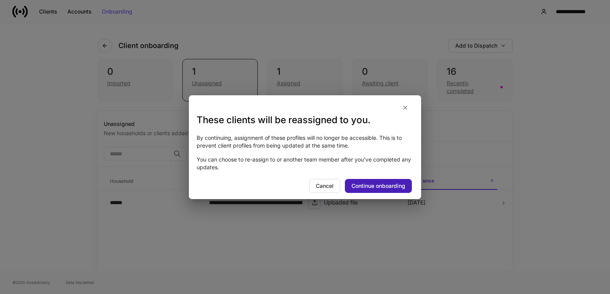
click at [378, 185] on div "Continue onboarding" at bounding box center [378, 185] width 54 height 5
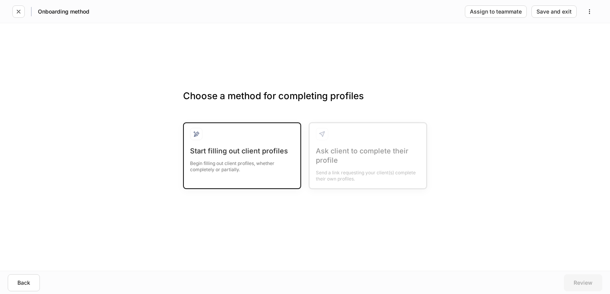
click at [253, 161] on div "Begin filling out client profiles, whether completely or partially." at bounding box center [242, 164] width 104 height 17
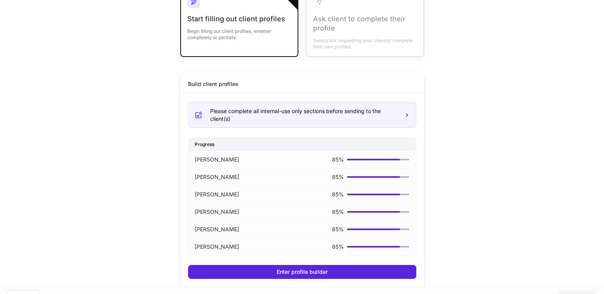
scroll to position [81, 0]
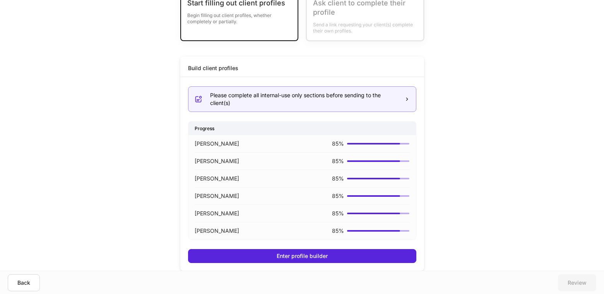
click at [250, 100] on div "Please complete all internal-use only sections before sending to the client(s)" at bounding box center [304, 98] width 188 height 15
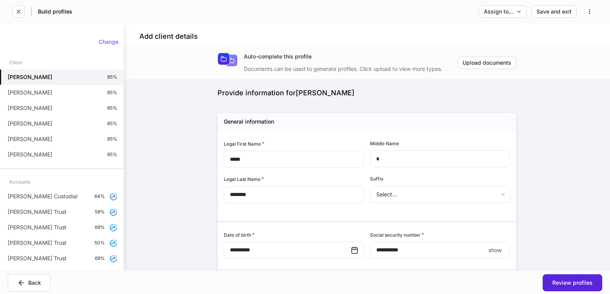
type input "**********"
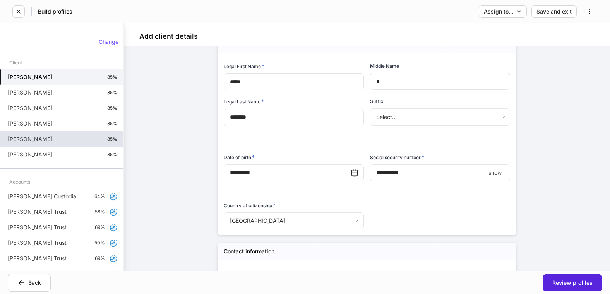
scroll to position [24, 0]
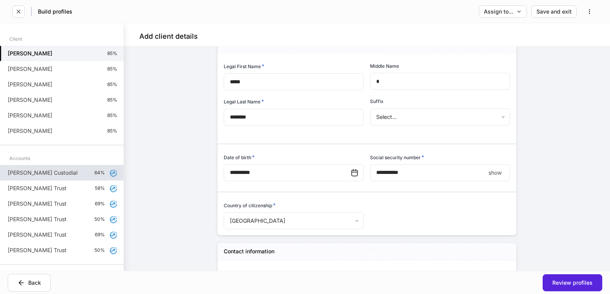
click at [61, 168] on div "David Williams's Custodial 64%" at bounding box center [61, 172] width 123 height 15
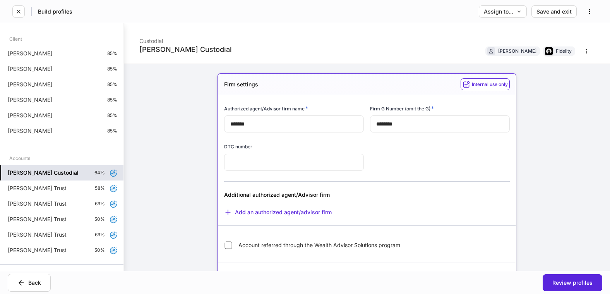
type input "**"
click at [564, 146] on div "**********" at bounding box center [367, 146] width 486 height 247
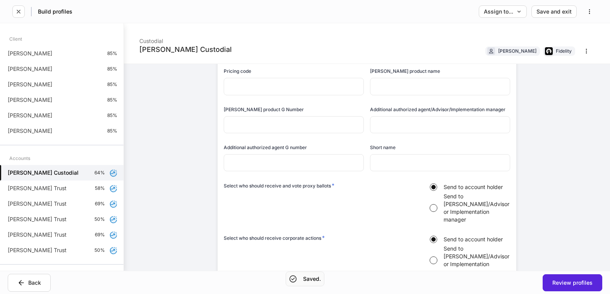
scroll to position [1392, 0]
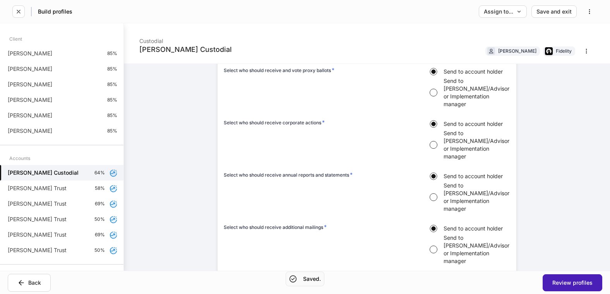
click at [575, 284] on div "Review profiles" at bounding box center [572, 282] width 40 height 5
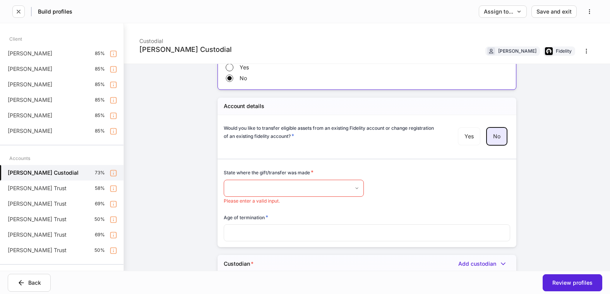
scroll to position [262, 0]
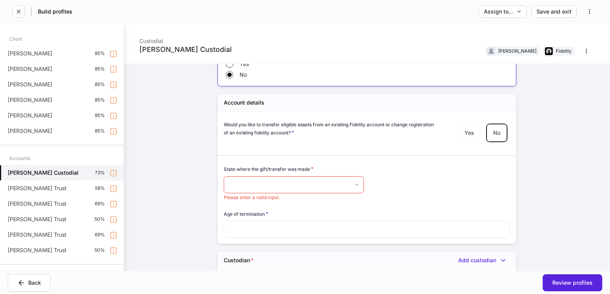
click at [335, 186] on body "**********" at bounding box center [305, 147] width 610 height 294
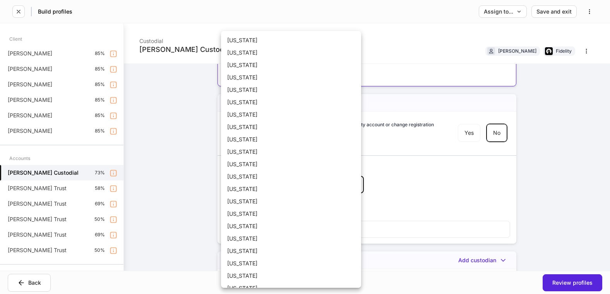
click at [335, 186] on li "Illinois" at bounding box center [291, 189] width 140 height 12
type input "**"
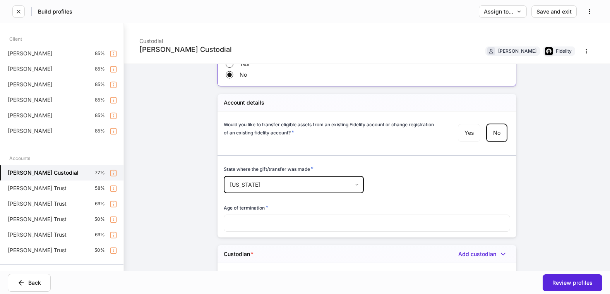
click at [410, 186] on div "Alabama Alaska Arizona Arkansas California Colorado Connecticut Delaware Florid…" at bounding box center [305, 147] width 610 height 294
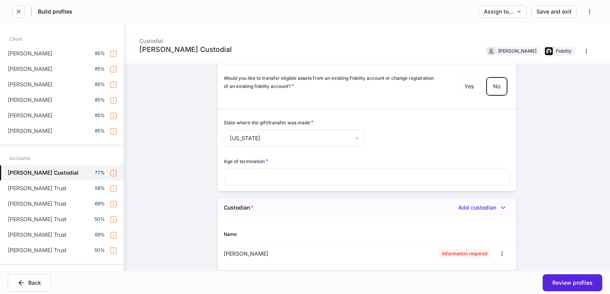
scroll to position [417, 0]
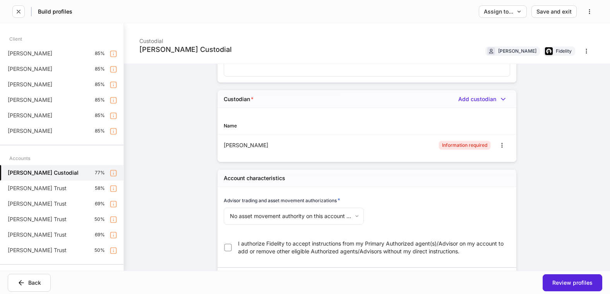
click at [461, 145] on div "Information required" at bounding box center [464, 144] width 45 height 7
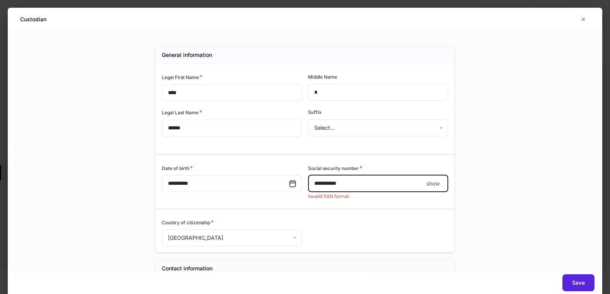
scroll to position [33, 0]
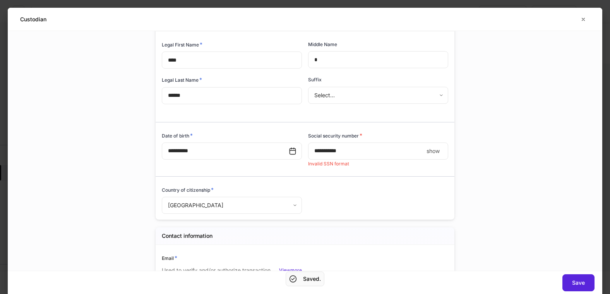
click at [437, 152] on p "show" at bounding box center [432, 151] width 13 height 8
click at [437, 152] on p "hide" at bounding box center [434, 151] width 11 height 8
click at [437, 152] on p "show" at bounding box center [432, 151] width 13 height 8
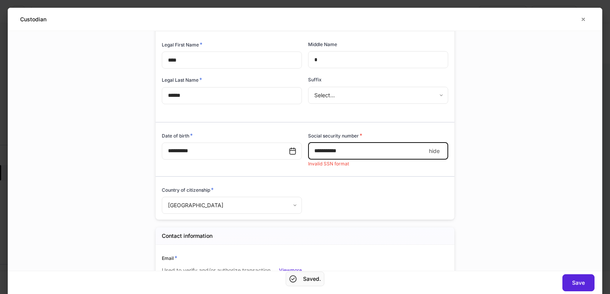
drag, startPoint x: 331, startPoint y: 152, endPoint x: 322, endPoint y: 151, distance: 9.4
click at [322, 151] on input "**********" at bounding box center [367, 150] width 118 height 17
click at [329, 152] on input "**********" at bounding box center [367, 150] width 118 height 17
drag, startPoint x: 330, startPoint y: 152, endPoint x: 324, endPoint y: 151, distance: 6.7
click at [324, 151] on input "**********" at bounding box center [367, 150] width 118 height 17
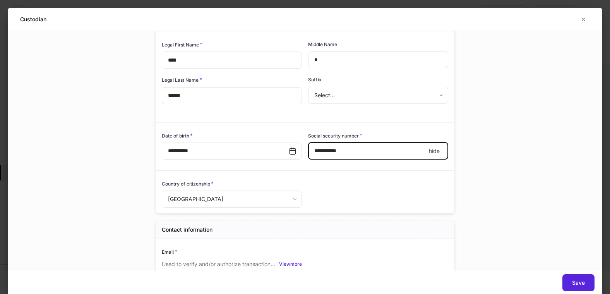
type input "**********"
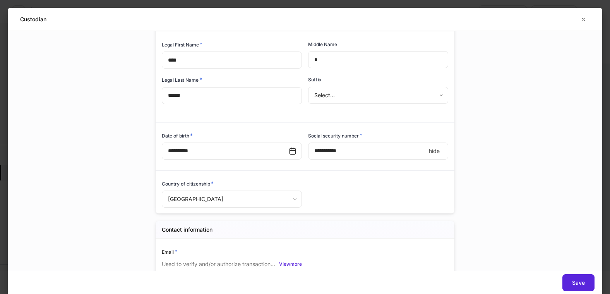
click at [506, 118] on div "**********" at bounding box center [305, 151] width 594 height 240
click at [575, 284] on div "Save" at bounding box center [578, 282] width 13 height 5
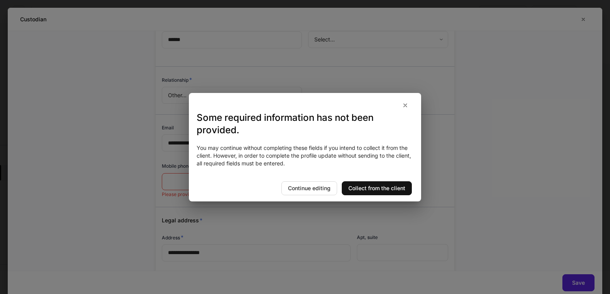
scroll to position [895, 0]
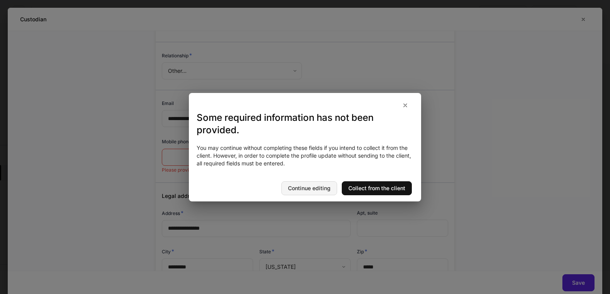
click at [304, 183] on button "Continue editing" at bounding box center [309, 188] width 56 height 14
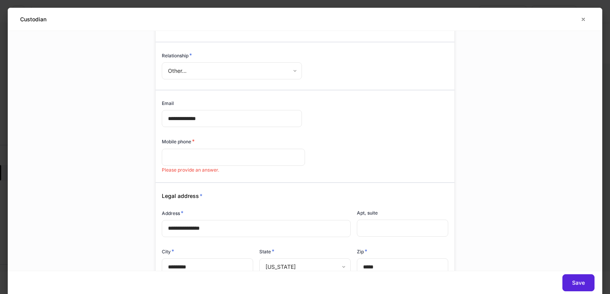
click at [213, 152] on input "text" at bounding box center [233, 157] width 143 height 17
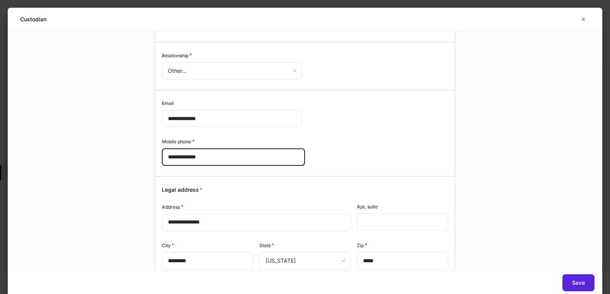
type input "**********"
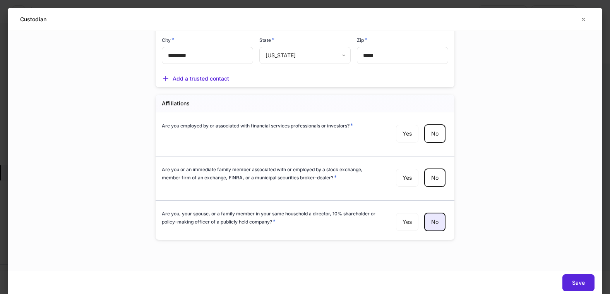
scroll to position [1101, 0]
click at [575, 285] on div "Save" at bounding box center [578, 282] width 13 height 5
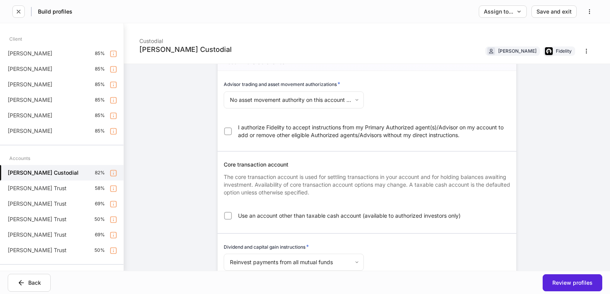
scroll to position [456, 0]
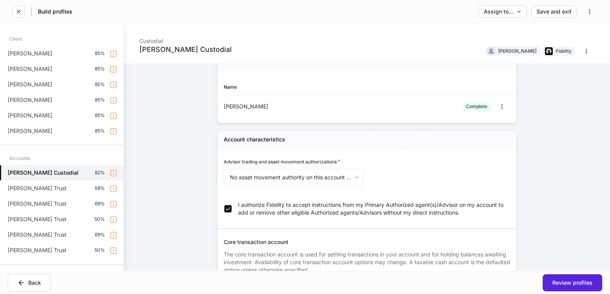
click at [349, 176] on body "**********" at bounding box center [305, 147] width 610 height 294
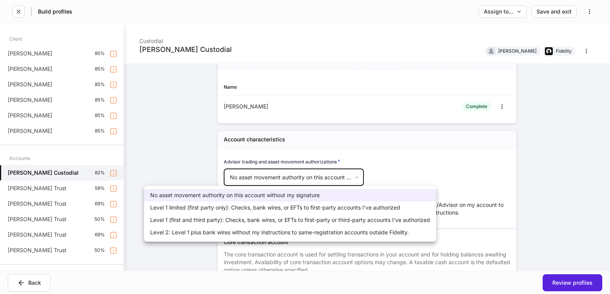
click at [352, 205] on li "Level 1 limited (first party only): Checks, bank wires, or EFTs to first-party …" at bounding box center [290, 207] width 292 height 12
type input "*"
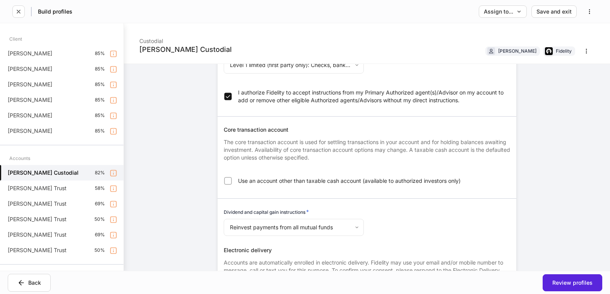
scroll to position [572, 0]
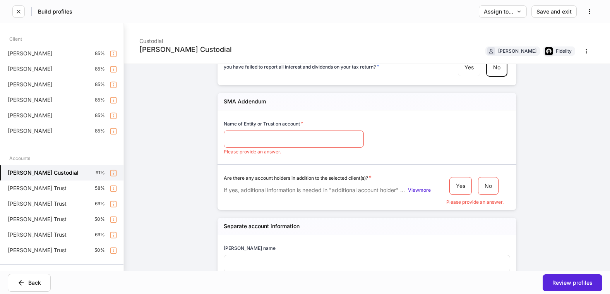
scroll to position [1075, 0]
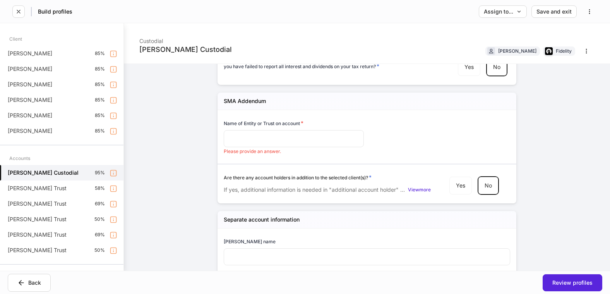
click at [292, 137] on input "text" at bounding box center [294, 138] width 140 height 17
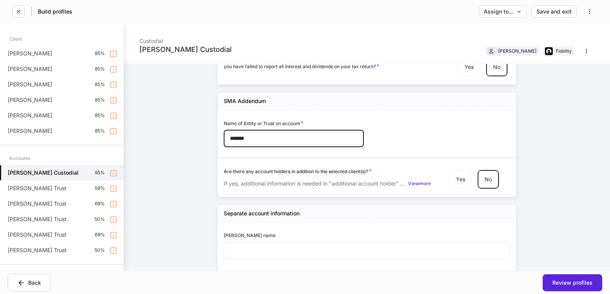
type input "*******"
click at [409, 115] on div "Name of Entity or Trust on account * ******* ​ Are there any account holders in…" at bounding box center [363, 151] width 293 height 82
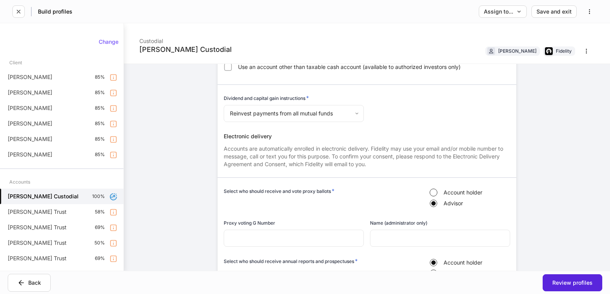
scroll to position [542, 0]
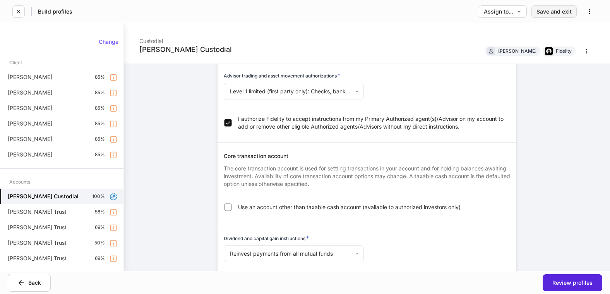
click at [550, 11] on div "Save and exit" at bounding box center [553, 11] width 35 height 5
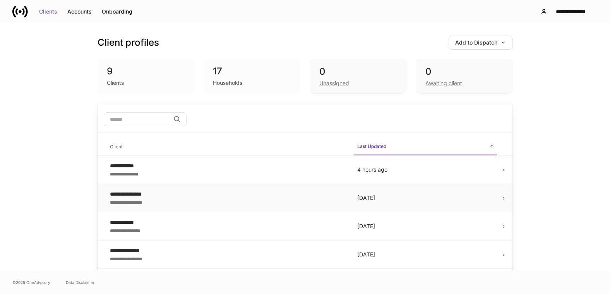
click at [214, 195] on div "**********" at bounding box center [227, 194] width 235 height 8
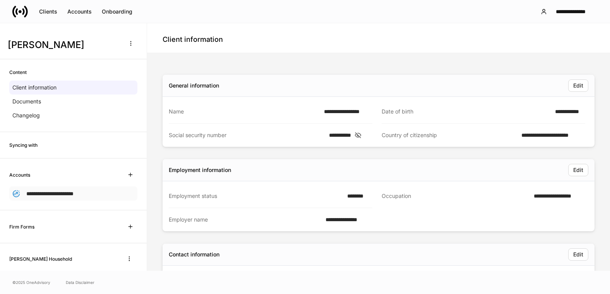
click at [51, 193] on span "**********" at bounding box center [49, 193] width 47 height 5
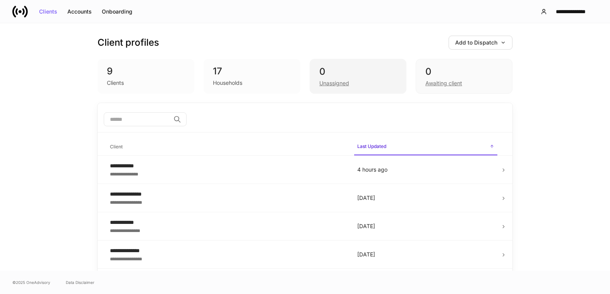
click at [322, 80] on div "Unassigned" at bounding box center [334, 83] width 30 height 8
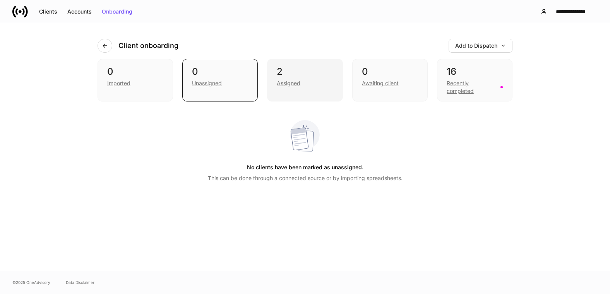
click at [280, 83] on div "Assigned" at bounding box center [289, 83] width 24 height 8
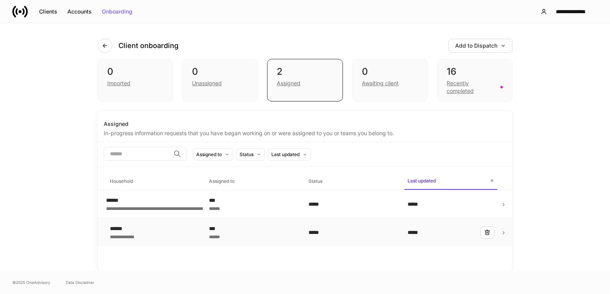
click at [144, 235] on div "**********" at bounding box center [153, 231] width 87 height 15
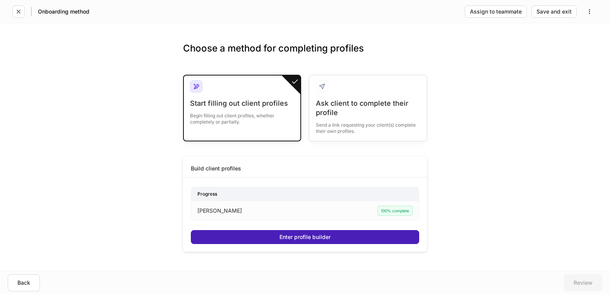
click at [263, 237] on button "Enter profile builder" at bounding box center [305, 237] width 228 height 14
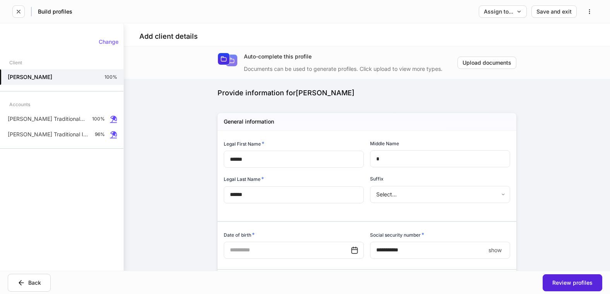
type input "**********"
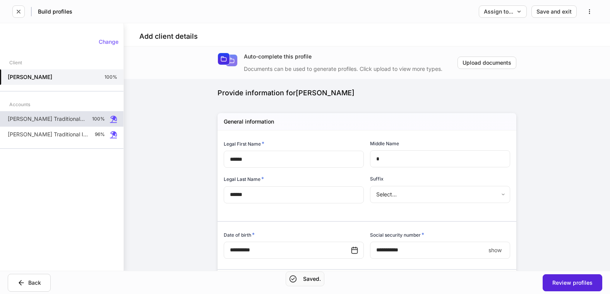
click at [62, 119] on p "Robert Abbott's Traditional IRA" at bounding box center [47, 119] width 78 height 8
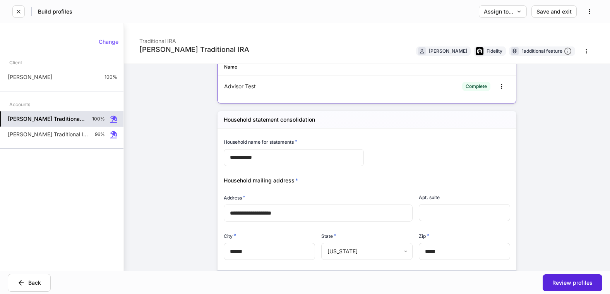
scroll to position [1045, 0]
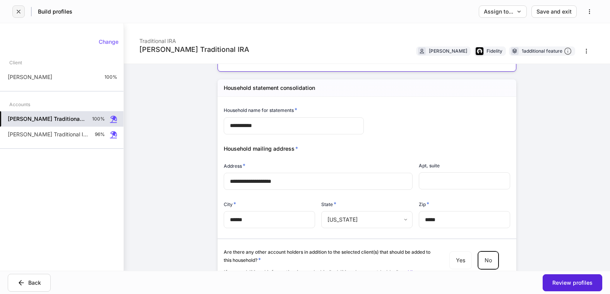
click at [22, 10] on button "button" at bounding box center [18, 11] width 12 height 12
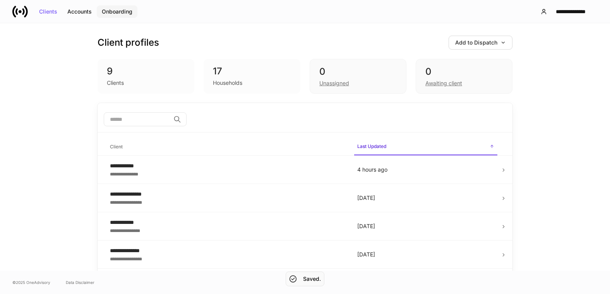
click at [124, 9] on div "Onboarding" at bounding box center [117, 11] width 31 height 5
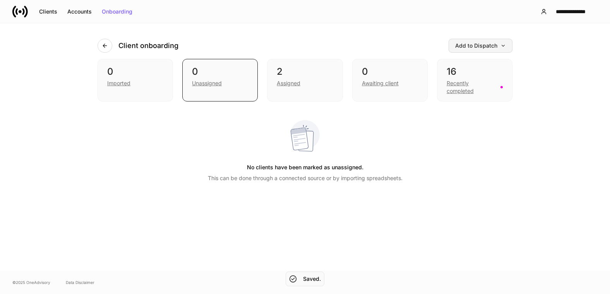
click at [502, 46] on icon "button" at bounding box center [503, 46] width 3 height 2
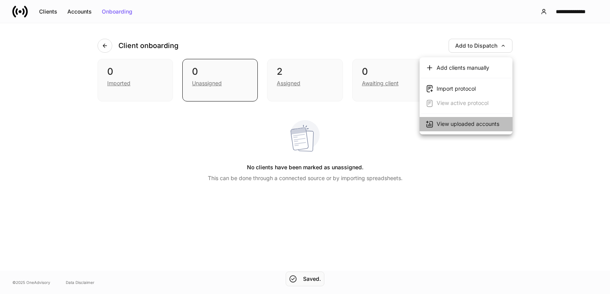
click at [475, 123] on div "View uploaded accounts" at bounding box center [468, 124] width 63 height 8
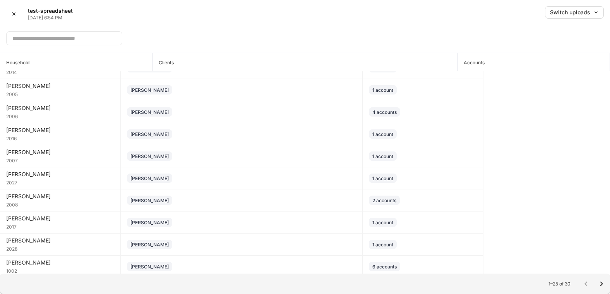
scroll to position [343, 0]
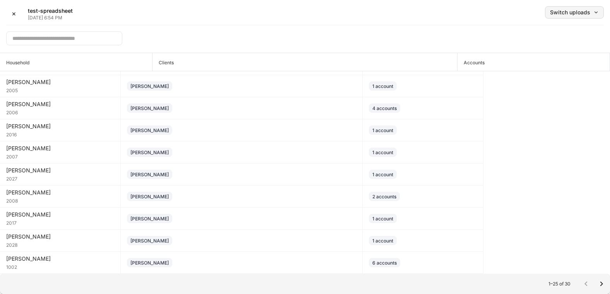
click at [579, 16] on button "Switch uploads" at bounding box center [574, 12] width 59 height 12
click at [535, 49] on div "Sep 3, 2025" at bounding box center [526, 47] width 18 height 8
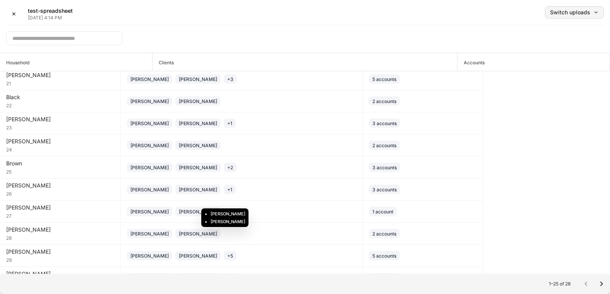
scroll to position [349, 0]
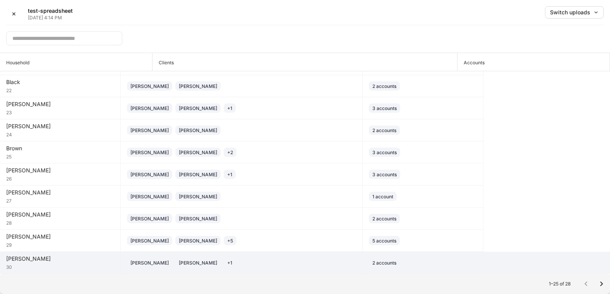
click at [98, 261] on div "Burton" at bounding box center [60, 259] width 108 height 8
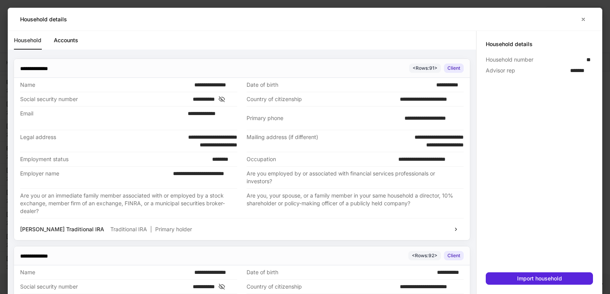
click at [226, 98] on icon at bounding box center [222, 99] width 8 height 7
click at [68, 43] on link "Accounts" at bounding box center [66, 40] width 24 height 19
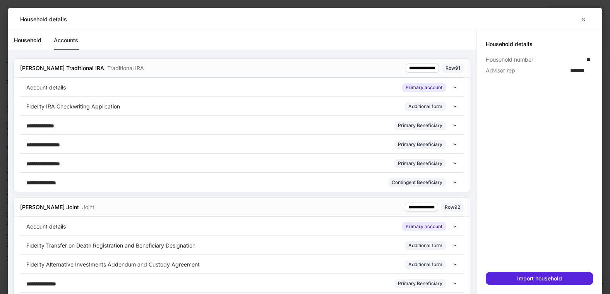
click at [454, 87] on icon at bounding box center [455, 88] width 3 height 2
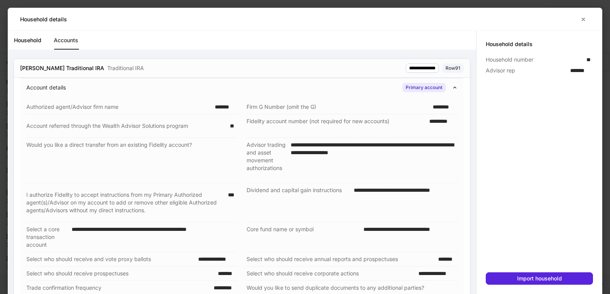
click at [452, 87] on icon at bounding box center [454, 87] width 5 height 5
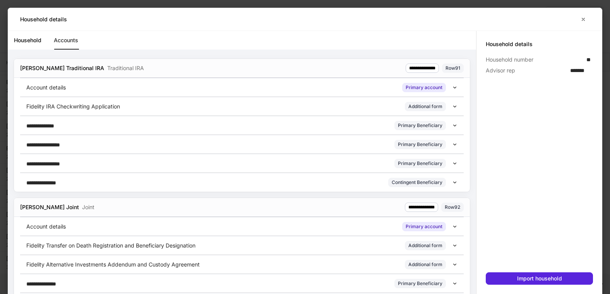
click at [452, 226] on icon at bounding box center [454, 226] width 5 height 5
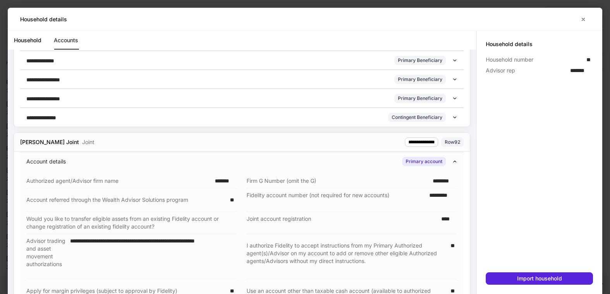
scroll to position [77, 0]
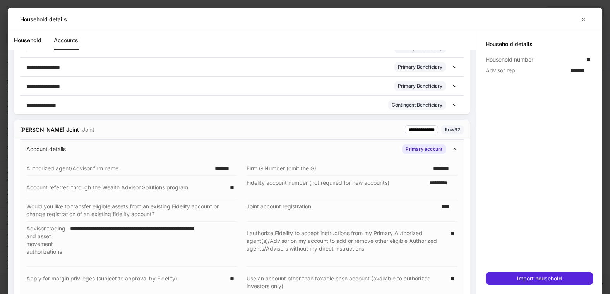
click at [452, 146] on icon at bounding box center [454, 148] width 5 height 5
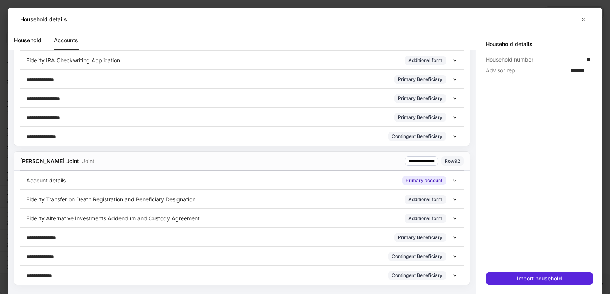
scroll to position [0, 0]
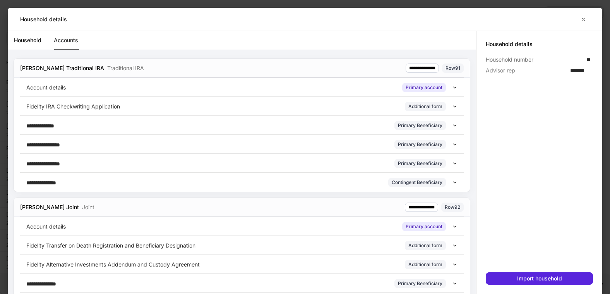
click at [21, 40] on link "Household" at bounding box center [27, 40] width 27 height 19
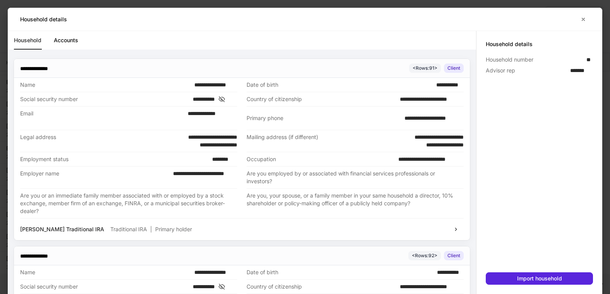
click at [62, 40] on link "Accounts" at bounding box center [66, 40] width 24 height 19
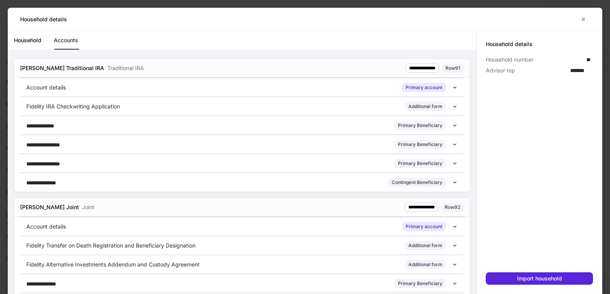
click at [21, 38] on link "Household" at bounding box center [27, 40] width 27 height 19
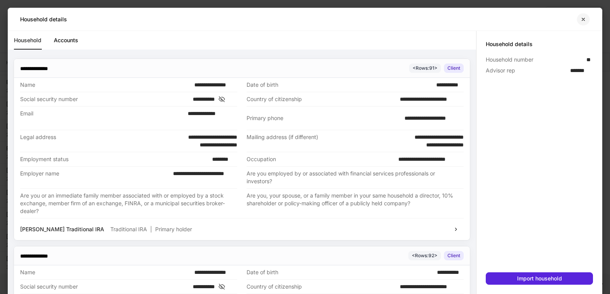
click at [586, 19] on button "button" at bounding box center [583, 19] width 13 height 12
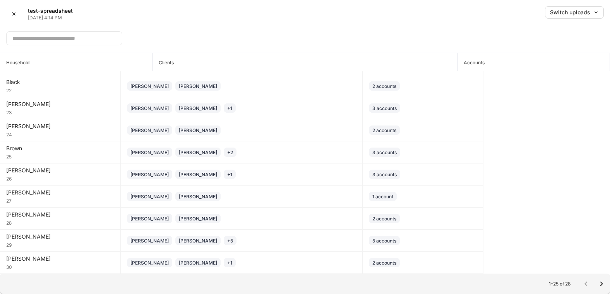
click at [66, 38] on input "text" at bounding box center [64, 38] width 116 height 14
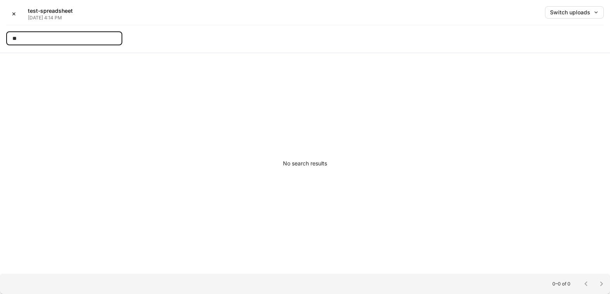
type input "*"
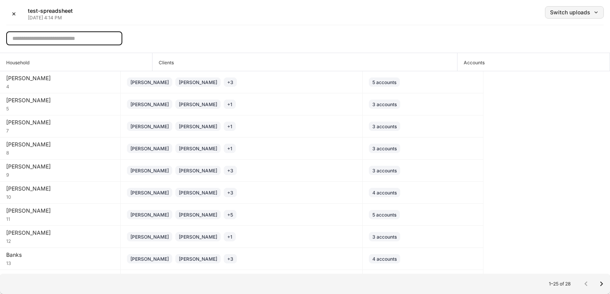
click at [572, 15] on div "Switch uploads" at bounding box center [574, 12] width 49 height 5
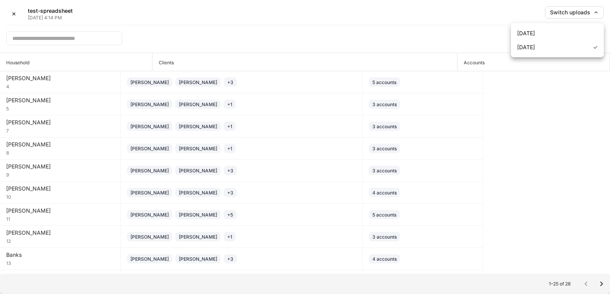
click at [550, 30] on li "Sep 5, 2025" at bounding box center [557, 33] width 93 height 14
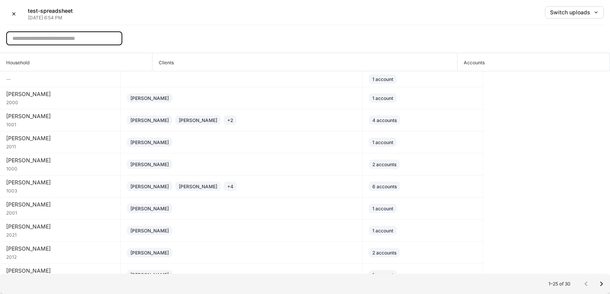
click at [75, 39] on input "text" at bounding box center [64, 38] width 116 height 14
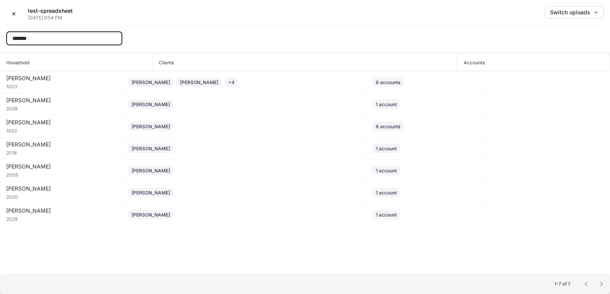
type input "*******"
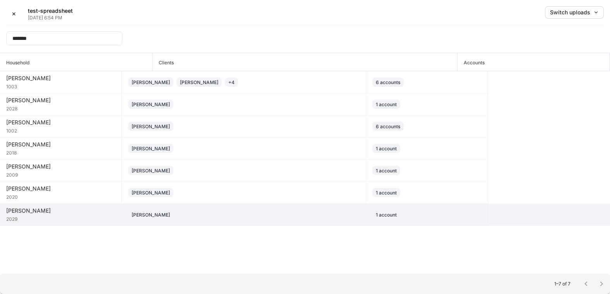
click at [93, 213] on div "Jenkins" at bounding box center [60, 211] width 109 height 8
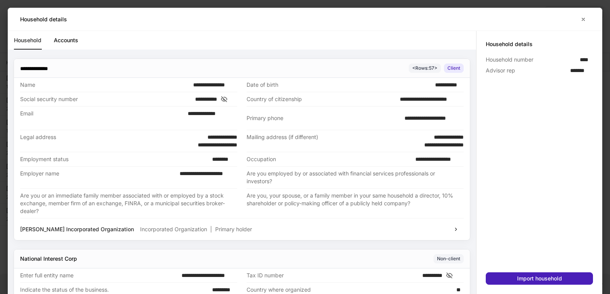
click at [533, 277] on div "Import household" at bounding box center [539, 278] width 45 height 5
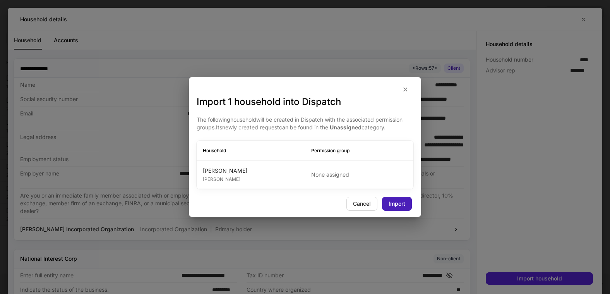
click at [402, 201] on div "Import" at bounding box center [397, 203] width 17 height 5
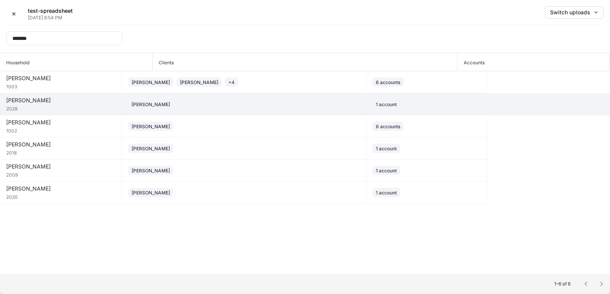
click at [41, 104] on div "2028" at bounding box center [60, 108] width 109 height 8
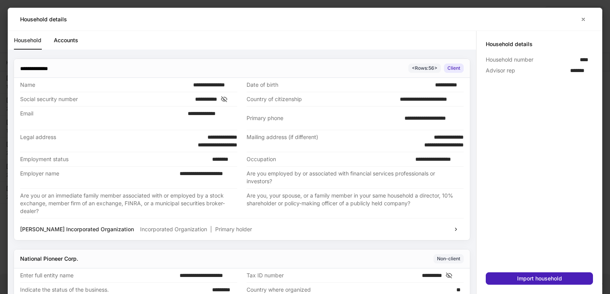
click at [508, 276] on button "Import household" at bounding box center [539, 278] width 107 height 12
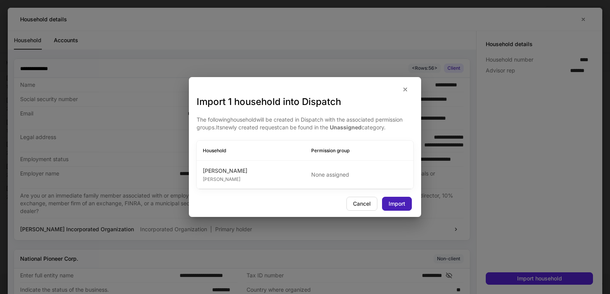
click at [392, 200] on button "Import" at bounding box center [397, 204] width 30 height 14
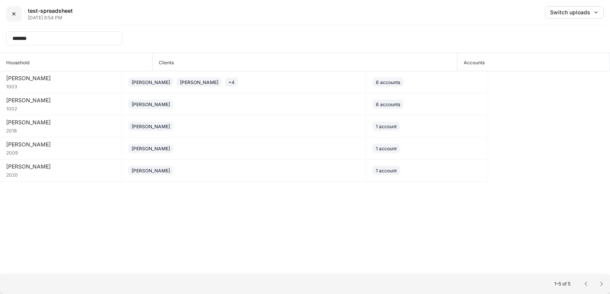
click at [14, 11] on div "✕" at bounding box center [14, 13] width 5 height 5
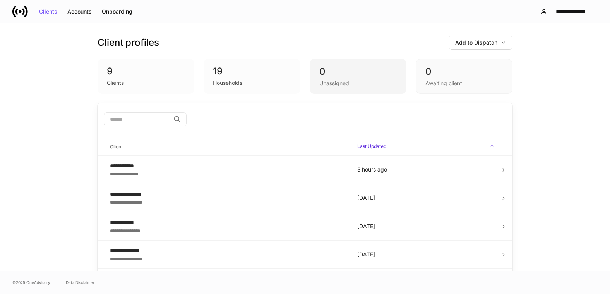
click at [336, 80] on div "Unassigned" at bounding box center [334, 83] width 30 height 8
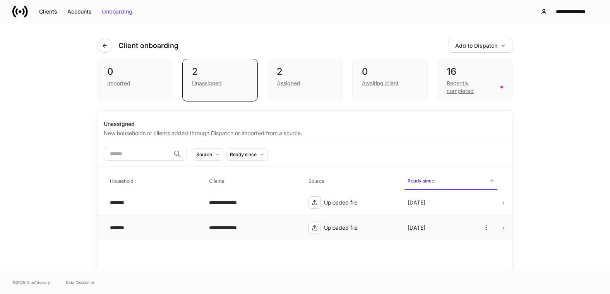
click at [165, 228] on div "*******" at bounding box center [153, 228] width 87 height 8
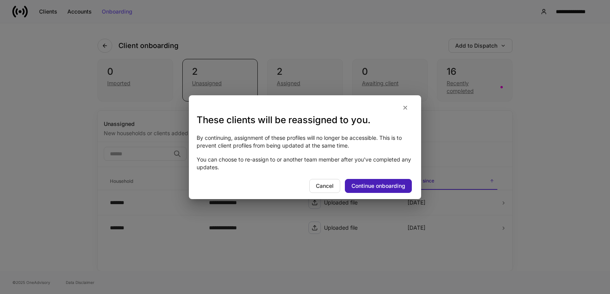
click at [396, 187] on div "Continue onboarding" at bounding box center [378, 185] width 54 height 5
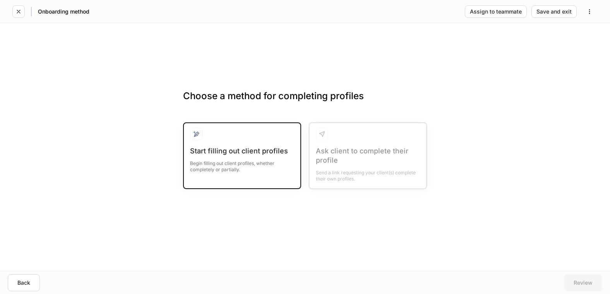
click at [238, 147] on div "Start filling out client profiles" at bounding box center [242, 150] width 104 height 9
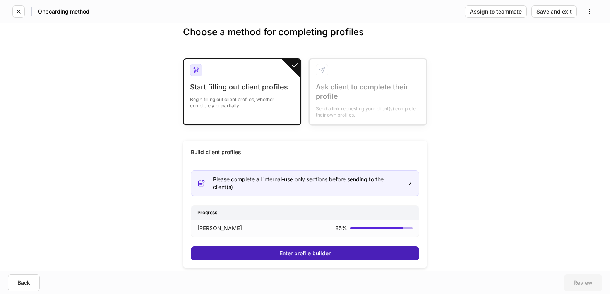
click at [330, 253] on div "Enter profile builder" at bounding box center [304, 252] width 51 height 5
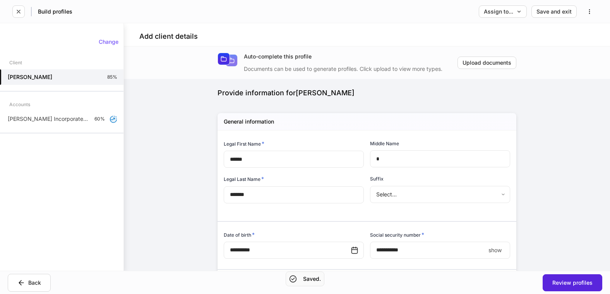
click at [493, 251] on p "show" at bounding box center [494, 250] width 13 height 8
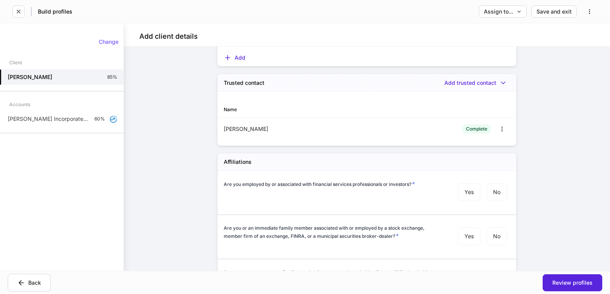
scroll to position [847, 0]
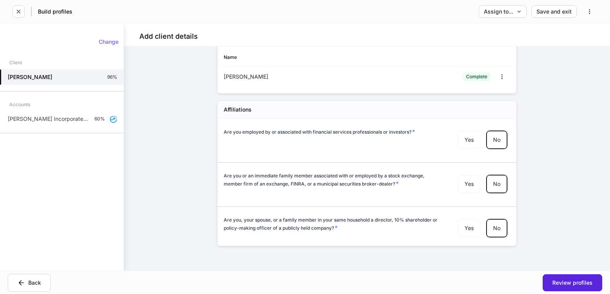
click at [323, 73] on div "Melanie Andrews" at bounding box center [295, 77] width 143 height 8
click at [500, 77] on icon "button" at bounding box center [502, 77] width 6 height 6
click at [261, 79] on div at bounding box center [305, 147] width 610 height 294
click at [502, 78] on button "button" at bounding box center [502, 76] width 16 height 12
click at [498, 98] on li "Edit" at bounding box center [493, 95] width 29 height 12
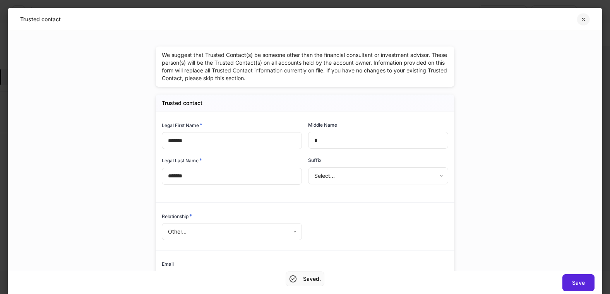
click at [584, 21] on icon "button" at bounding box center [583, 19] width 6 height 6
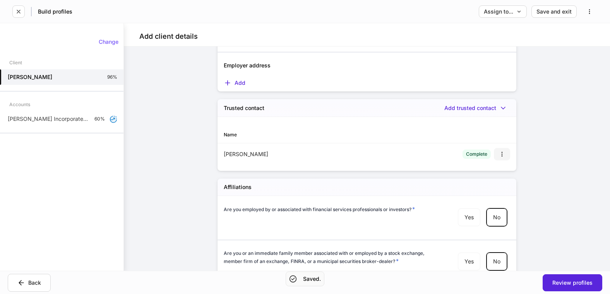
scroll to position [847, 0]
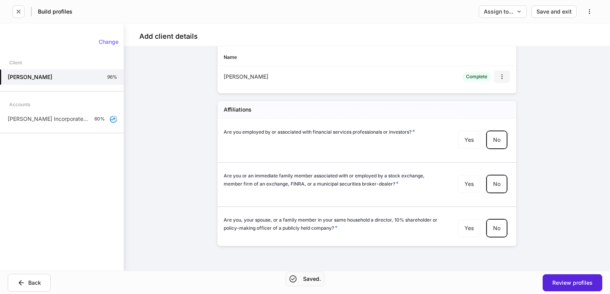
click at [500, 73] on button "button" at bounding box center [502, 76] width 16 height 12
click at [493, 94] on li "Edit" at bounding box center [493, 95] width 29 height 12
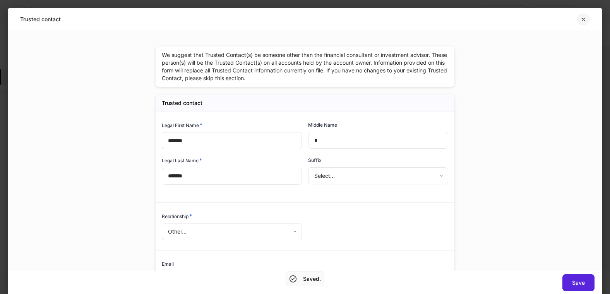
click at [585, 19] on icon "button" at bounding box center [583, 19] width 6 height 6
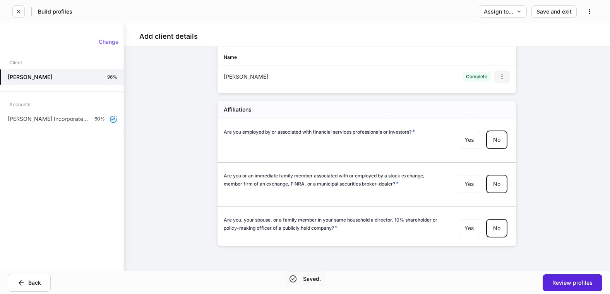
click at [497, 81] on button "button" at bounding box center [502, 76] width 16 height 12
click at [488, 96] on li "Edit" at bounding box center [493, 95] width 29 height 12
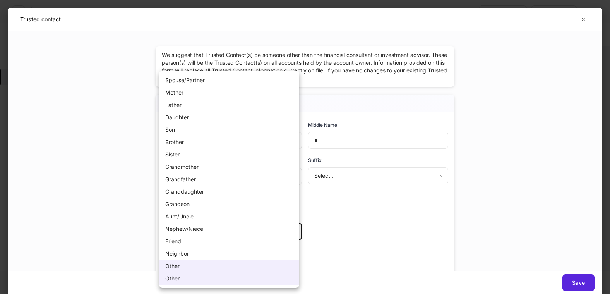
click at [257, 231] on body "**********" at bounding box center [305, 147] width 610 height 294
click at [210, 268] on li "Other" at bounding box center [229, 266] width 140 height 12
click at [242, 227] on body "**********" at bounding box center [305, 147] width 610 height 294
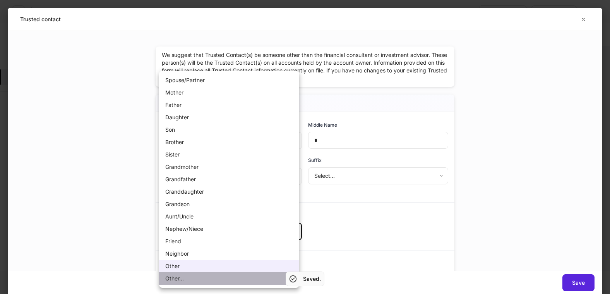
click at [177, 277] on li "Other..." at bounding box center [229, 278] width 140 height 12
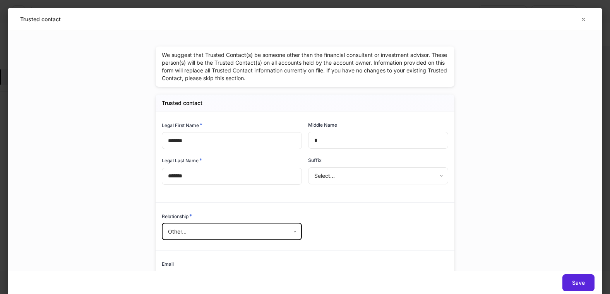
click at [214, 229] on body "**********" at bounding box center [305, 147] width 610 height 294
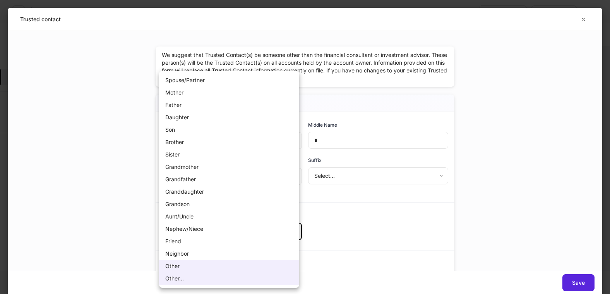
click at [72, 153] on div at bounding box center [305, 147] width 610 height 294
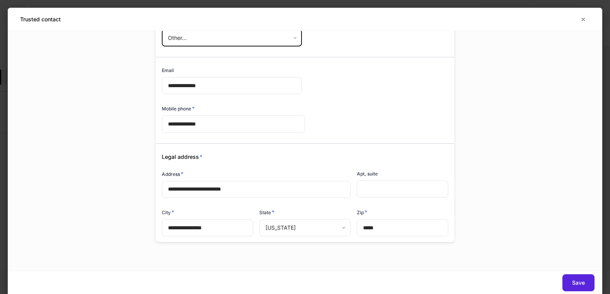
scroll to position [196, 0]
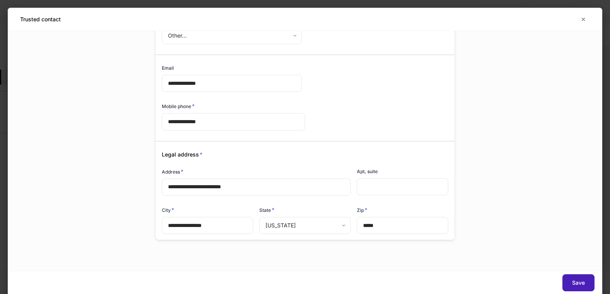
click at [577, 280] on div "Save" at bounding box center [578, 282] width 13 height 5
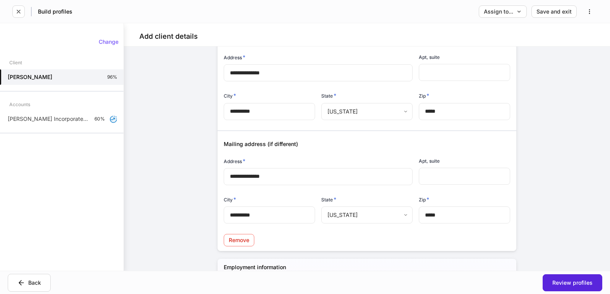
scroll to position [461, 0]
click at [46, 193] on div "Change Client Ronnie Jenkins 96% Accounts Ronnie Jenkins's Incorporated Organiz…" at bounding box center [61, 147] width 123 height 229
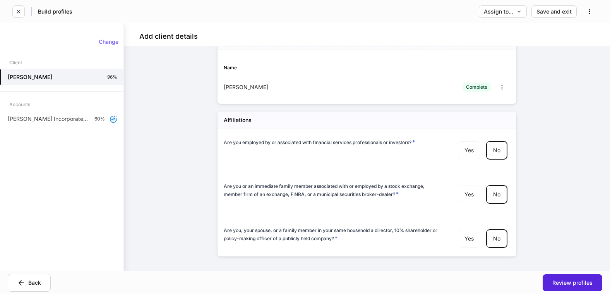
scroll to position [847, 0]
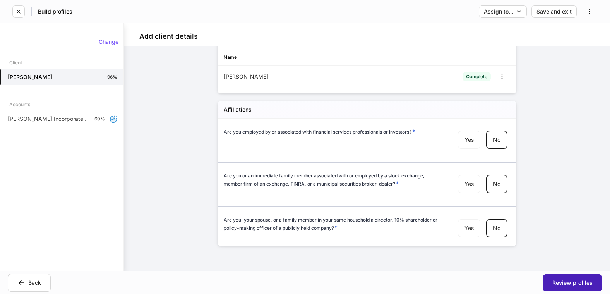
click at [581, 286] on button "Review profiles" at bounding box center [573, 282] width 60 height 17
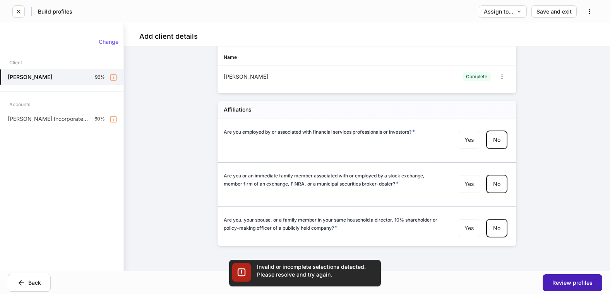
scroll to position [91, 0]
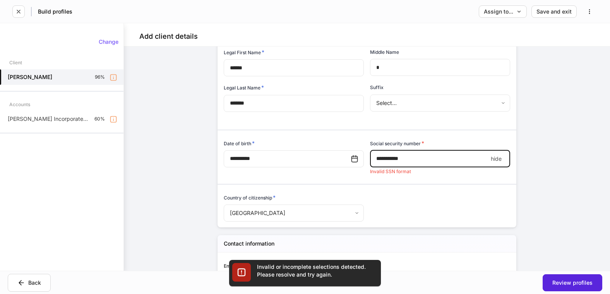
click at [391, 159] on input "**********" at bounding box center [429, 158] width 118 height 17
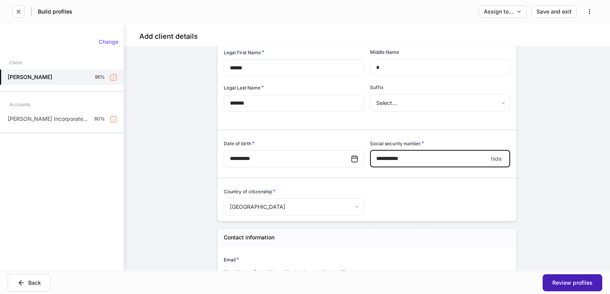
type input "**********"
click at [569, 280] on div "Review profiles" at bounding box center [572, 282] width 40 height 5
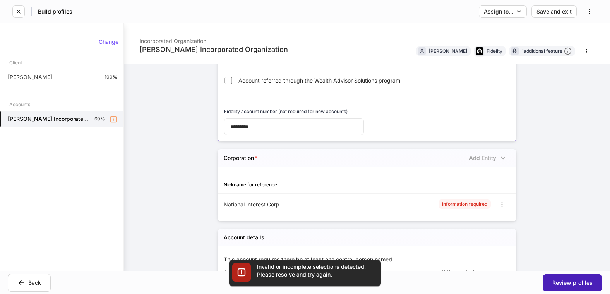
scroll to position [202, 0]
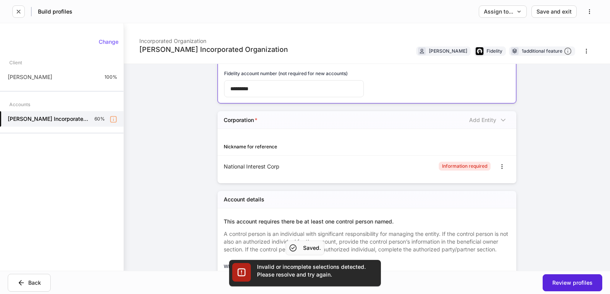
click at [467, 165] on div "Information required" at bounding box center [464, 165] width 45 height 7
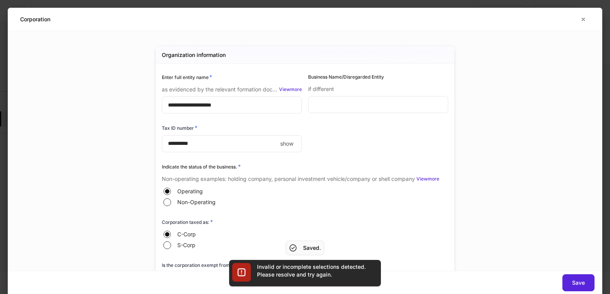
type input "**********"
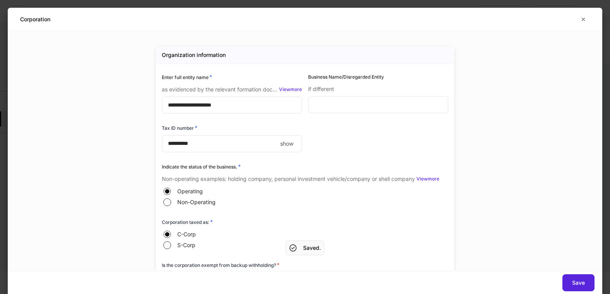
scroll to position [132, 0]
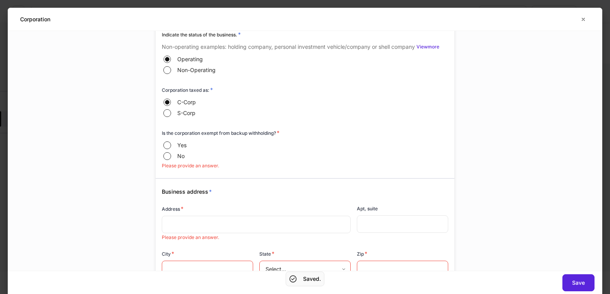
click at [237, 218] on div "​" at bounding box center [256, 224] width 189 height 17
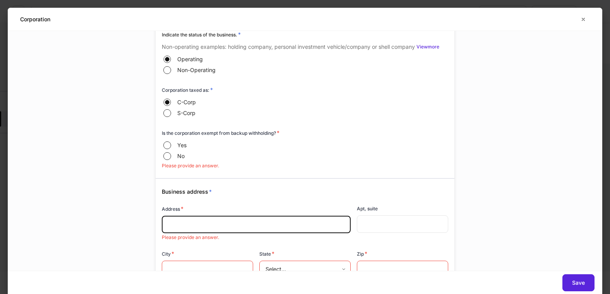
click at [236, 219] on div "​" at bounding box center [256, 224] width 189 height 17
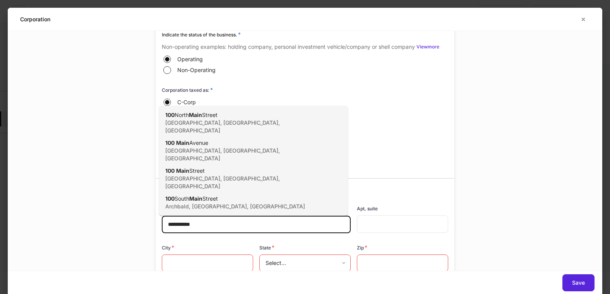
type input "**********"
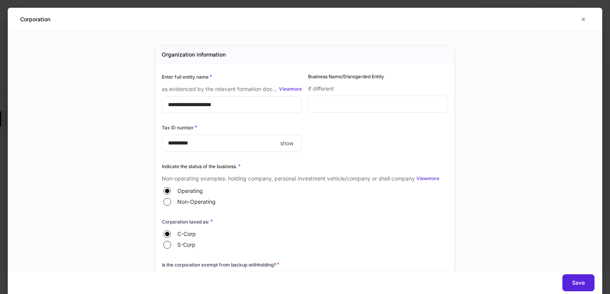
scroll to position [0, 0]
click at [585, 19] on icon "button" at bounding box center [583, 19] width 6 height 6
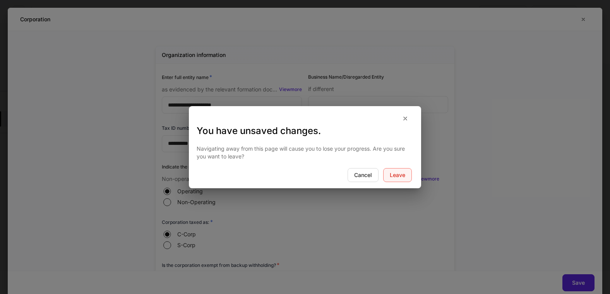
click at [394, 175] on div "Leave" at bounding box center [397, 174] width 15 height 5
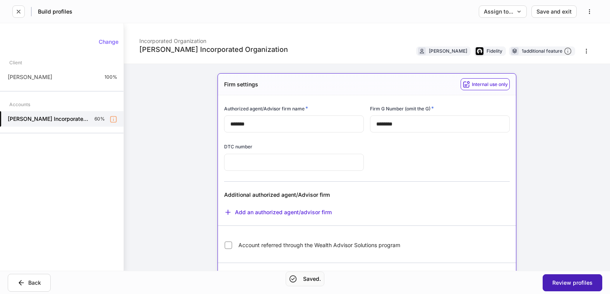
click at [558, 283] on div "Review profiles" at bounding box center [572, 282] width 40 height 5
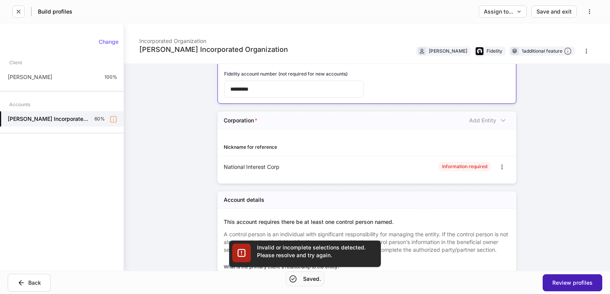
scroll to position [202, 0]
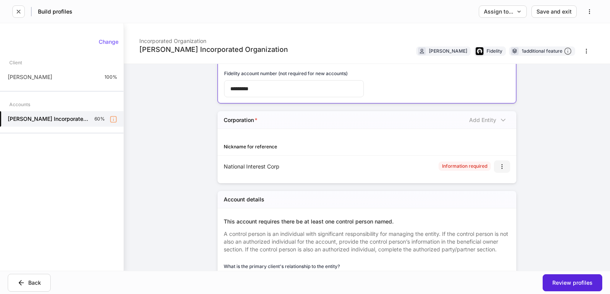
click at [499, 166] on icon "button" at bounding box center [502, 166] width 6 height 6
click at [490, 182] on li "Edit" at bounding box center [493, 185] width 29 height 12
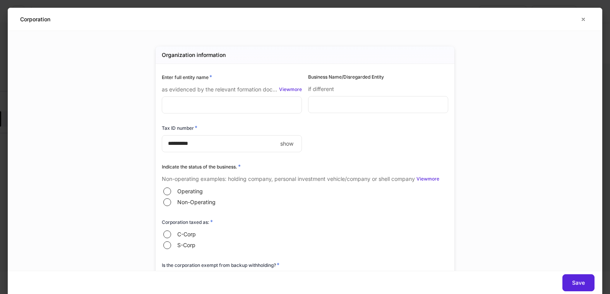
type input "**********"
type input "**"
type input "**********"
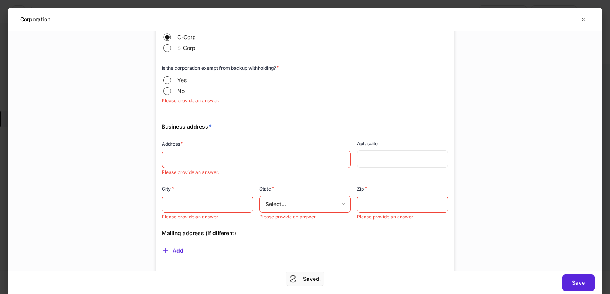
scroll to position [196, 0]
click at [494, 155] on div "**********" at bounding box center [305, 151] width 594 height 240
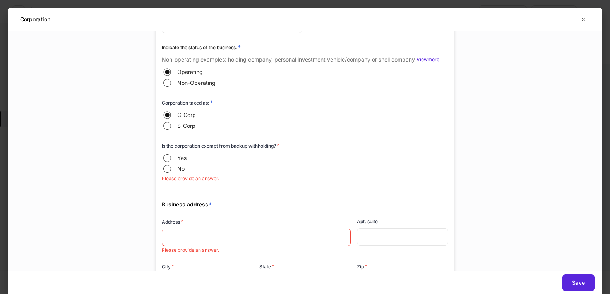
scroll to position [119, 0]
click at [514, 206] on div "**********" at bounding box center [305, 151] width 594 height 240
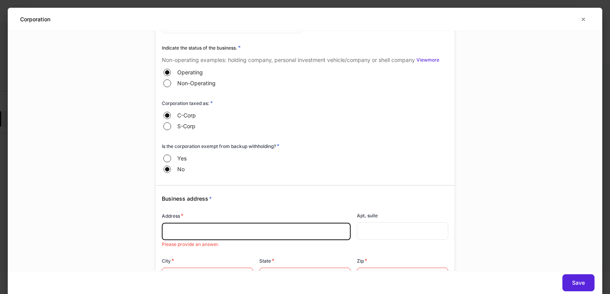
click at [211, 235] on input "text" at bounding box center [256, 231] width 176 height 8
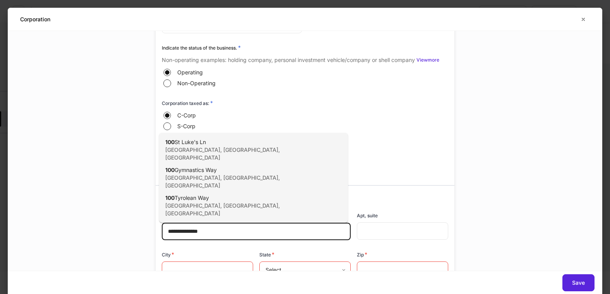
type input "**********"
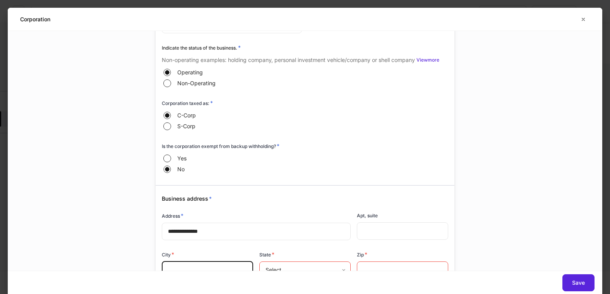
scroll to position [127, 0]
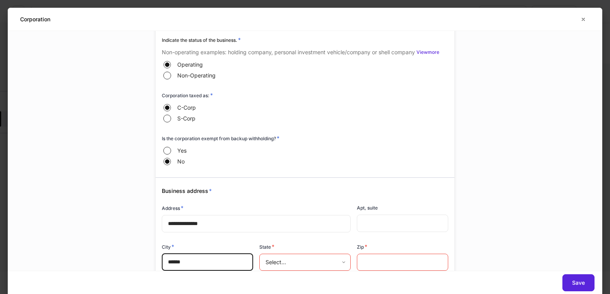
type input "******"
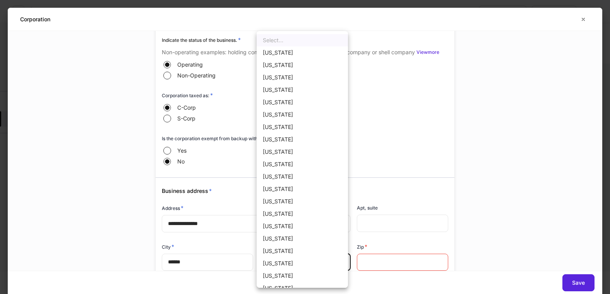
scroll to position [141, 0]
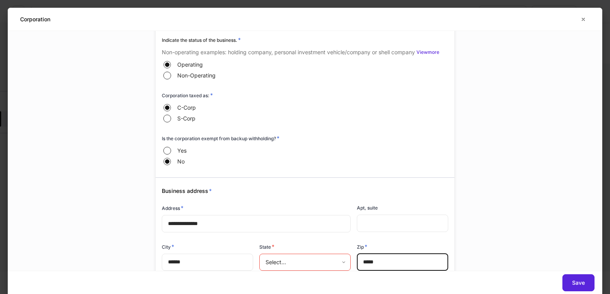
type input "*****"
click at [528, 170] on div "**********" at bounding box center [305, 151] width 594 height 240
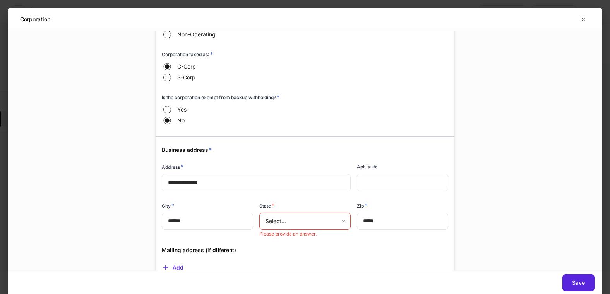
scroll to position [243, 0]
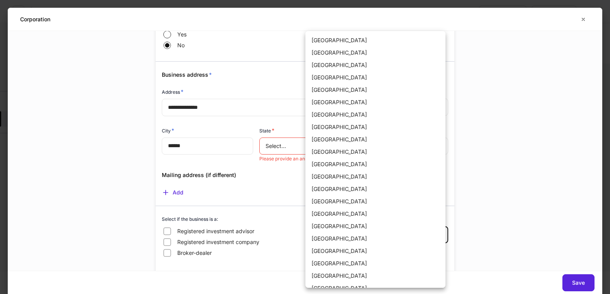
click at [336, 240] on body "Build profiles Assign to... Save and exit Ronnie Jenkins's Incorporated Organiz…" at bounding box center [305, 147] width 610 height 294
click at [336, 240] on li "Belize" at bounding box center [375, 238] width 140 height 12
type input "**"
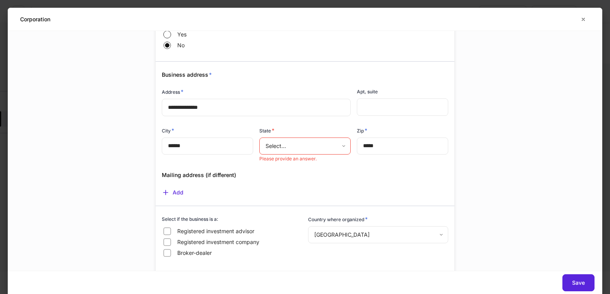
click at [519, 202] on div "**********" at bounding box center [305, 151] width 594 height 240
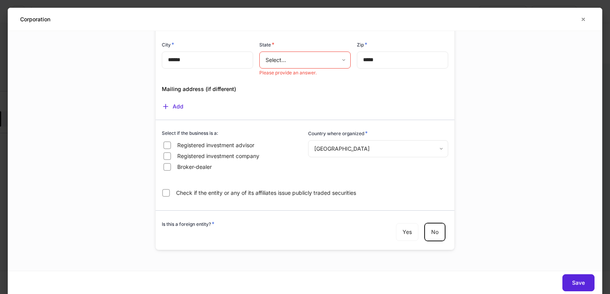
scroll to position [339, 0]
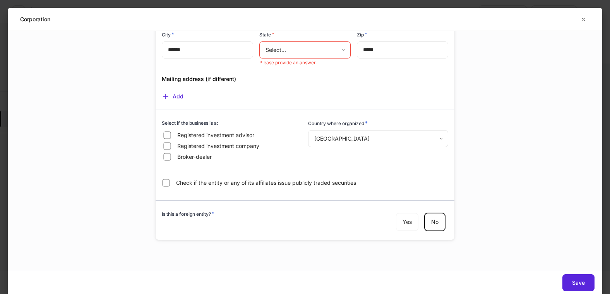
click at [351, 135] on body "Build profiles Assign to... Save and exit Ronnie Jenkins's Incorporated Organiz…" at bounding box center [305, 147] width 610 height 294
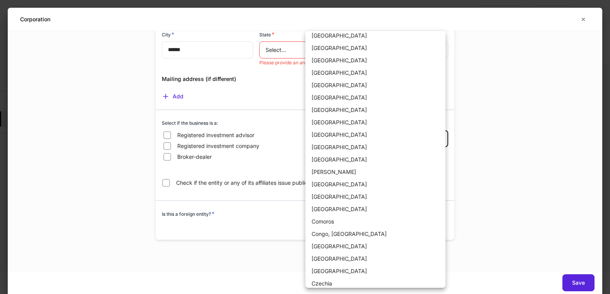
scroll to position [0, 0]
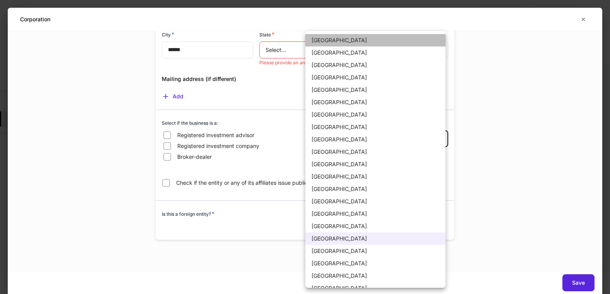
click at [380, 41] on li "United States of America" at bounding box center [375, 40] width 140 height 12
type input "*"
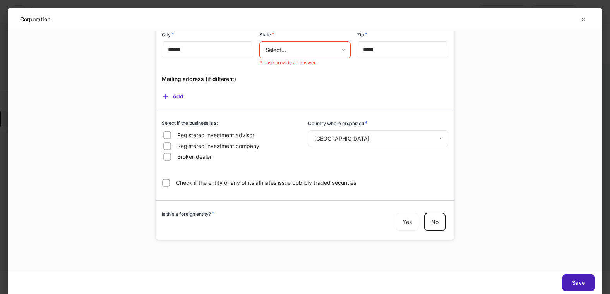
click at [575, 281] on div "Save" at bounding box center [578, 282] width 13 height 5
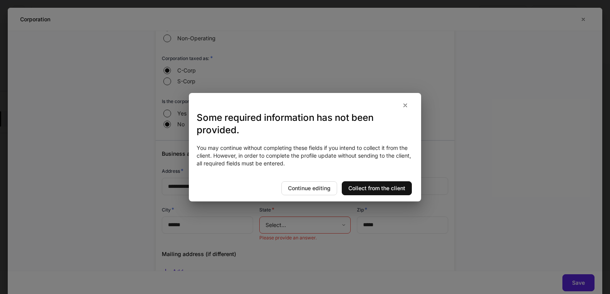
scroll to position [162, 0]
click at [312, 189] on div "Continue editing" at bounding box center [309, 187] width 43 height 5
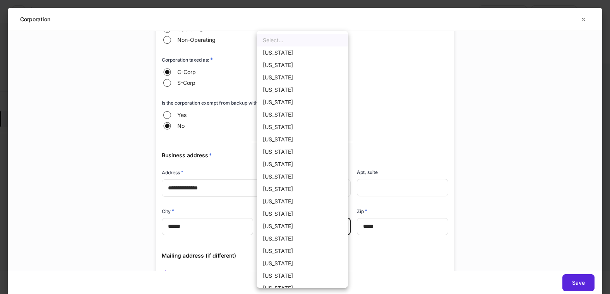
click at [300, 226] on body "Build profiles Assign to... Save and exit Ronnie Jenkins's Incorporated Organiz…" at bounding box center [305, 147] width 610 height 294
click at [265, 241] on li "Kansas" at bounding box center [302, 238] width 91 height 12
type input "**"
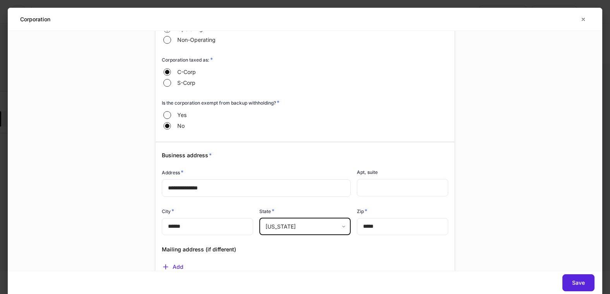
click at [474, 223] on div "**********" at bounding box center [305, 155] width 348 height 572
click at [572, 281] on div "Save" at bounding box center [578, 282] width 13 height 5
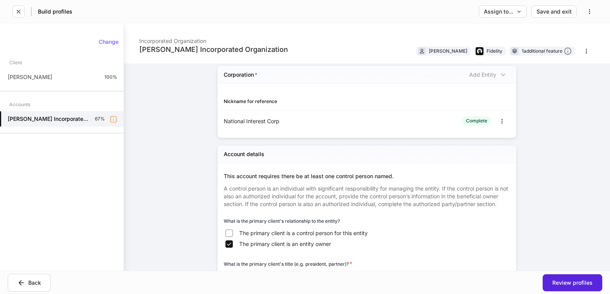
scroll to position [348, 0]
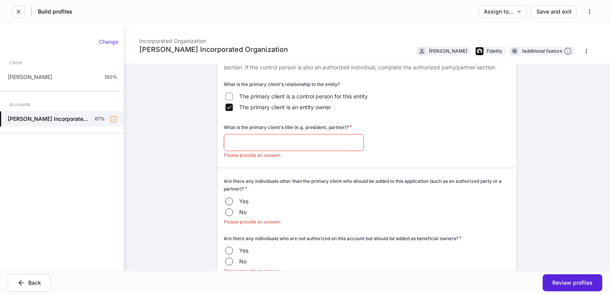
scroll to position [426, 0]
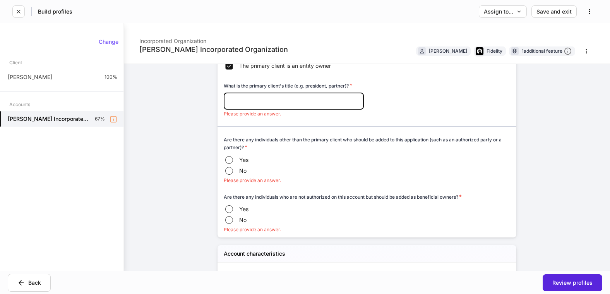
click at [312, 110] on input "text" at bounding box center [294, 100] width 140 height 17
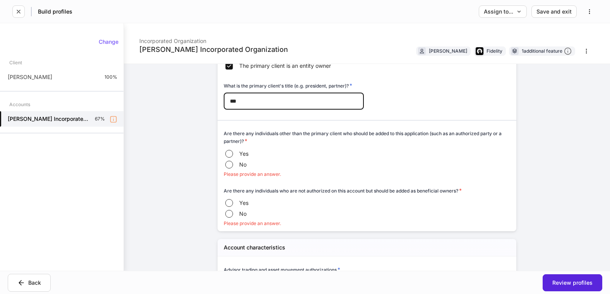
type input "***"
click at [289, 158] on div "Yes No" at bounding box center [367, 159] width 286 height 22
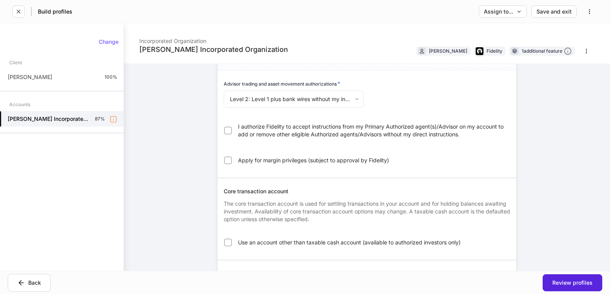
scroll to position [580, 0]
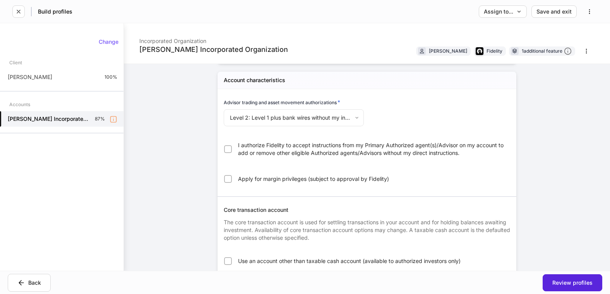
click at [307, 155] on span "I authorize Fidelity to accept instructions from my Primary Authorized agent(s)…" at bounding box center [372, 148] width 268 height 15
click at [240, 152] on span "I authorize Fidelity to accept instructions from my Primary Authorized agent(s)…" at bounding box center [372, 148] width 268 height 15
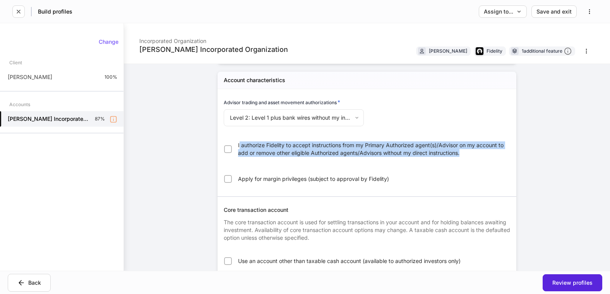
drag, startPoint x: 467, startPoint y: 161, endPoint x: 236, endPoint y: 154, distance: 231.1
click at [238, 154] on span "I authorize Fidelity to accept instructions from my Primary Authorized agent(s)…" at bounding box center [372, 148] width 268 height 15
click at [477, 157] on span "I authorize Fidelity to accept instructions from my Primary Authorized agent(s)…" at bounding box center [372, 148] width 268 height 15
drag, startPoint x: 462, startPoint y: 163, endPoint x: 236, endPoint y: 155, distance: 226.5
click at [238, 155] on span "I authorize Fidelity to accept instructions from my Primary Authorized agent(s)…" at bounding box center [372, 148] width 268 height 15
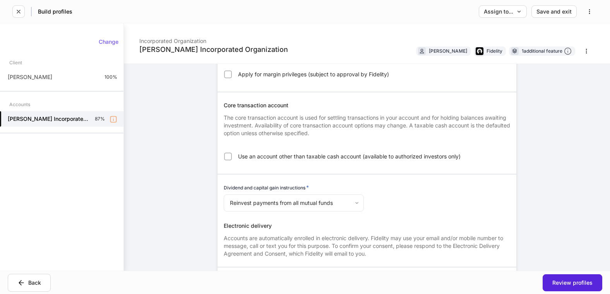
scroll to position [697, 0]
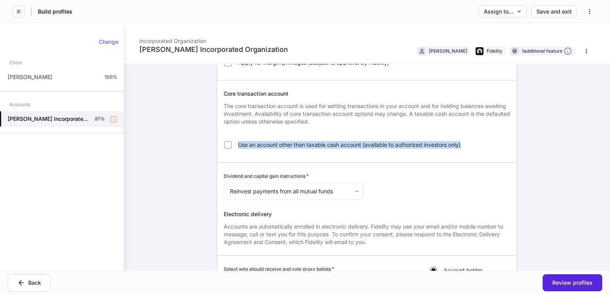
drag, startPoint x: 235, startPoint y: 154, endPoint x: 460, endPoint y: 155, distance: 225.6
click at [460, 152] on label "Use an account other than taxable cash account (available to authorized investo…" at bounding box center [362, 145] width 286 height 14
copy span "Use an account other than taxable cash account (available to authorized investo…"
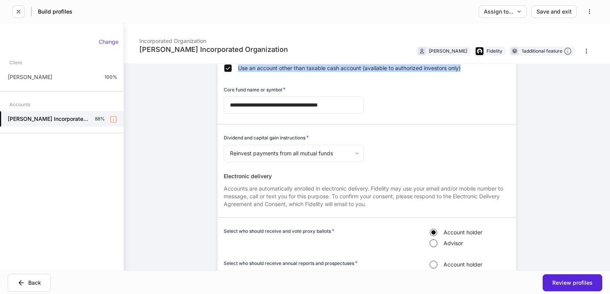
scroll to position [774, 0]
click at [289, 96] on div "Core fund name or symbol *" at bounding box center [294, 90] width 140 height 11
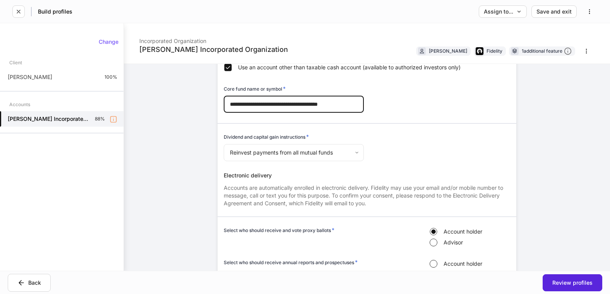
click at [292, 108] on input "**********" at bounding box center [294, 104] width 140 height 17
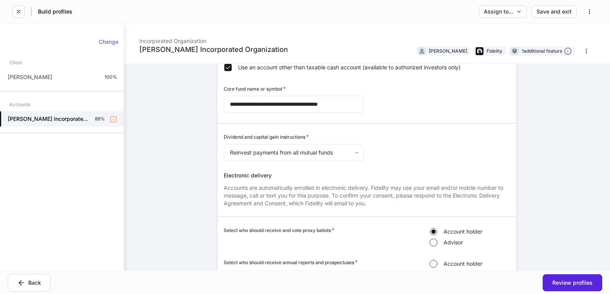
click at [308, 75] on div "Use an account other than taxable cash account (available to authorized investo…" at bounding box center [367, 67] width 286 height 15
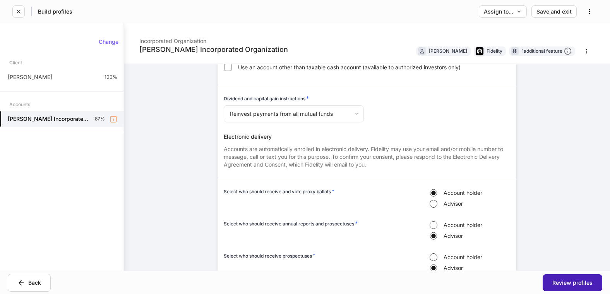
click at [561, 279] on button "Review profiles" at bounding box center [573, 282] width 60 height 17
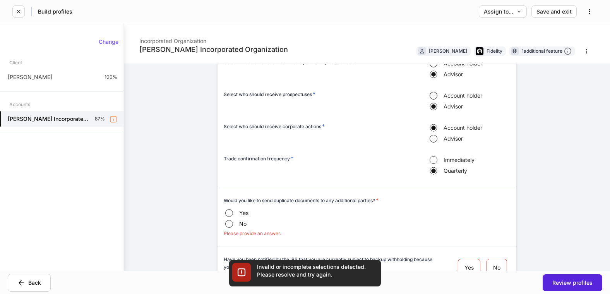
scroll to position [1014, 0]
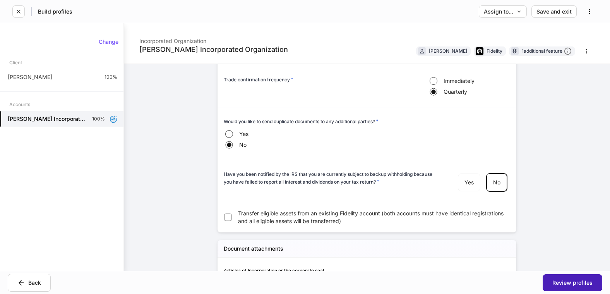
click at [568, 281] on div "Review profiles" at bounding box center [572, 282] width 40 height 5
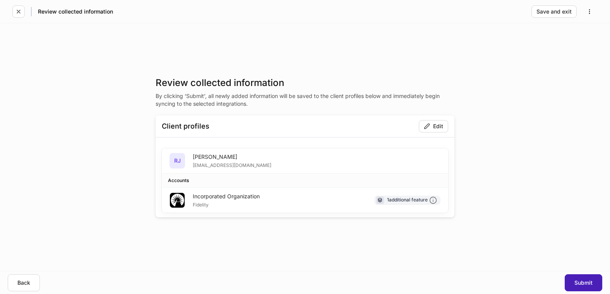
click at [588, 282] on div "Submit" at bounding box center [583, 282] width 18 height 5
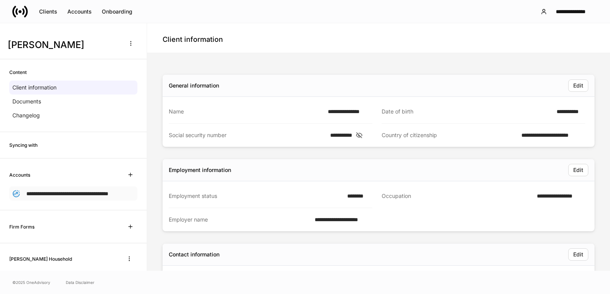
click at [77, 197] on p "**********" at bounding box center [67, 193] width 82 height 8
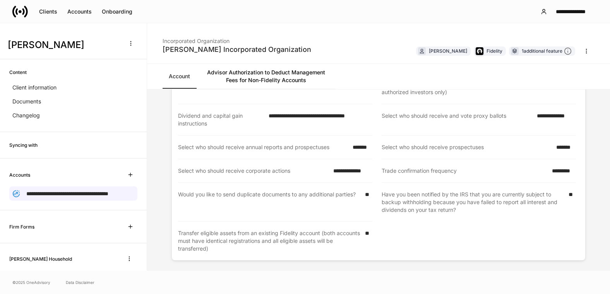
scroll to position [397, 0]
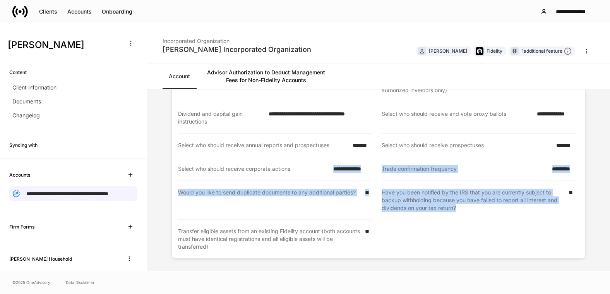
drag, startPoint x: 474, startPoint y: 209, endPoint x: 324, endPoint y: 177, distance: 153.2
click at [324, 177] on div "**********" at bounding box center [372, 137] width 407 height 242
drag, startPoint x: 324, startPoint y: 177, endPoint x: 454, endPoint y: 204, distance: 133.3
click at [455, 204] on div "Have you been notified by the IRS that you are currently subject to backup with…" at bounding box center [473, 199] width 182 height 23
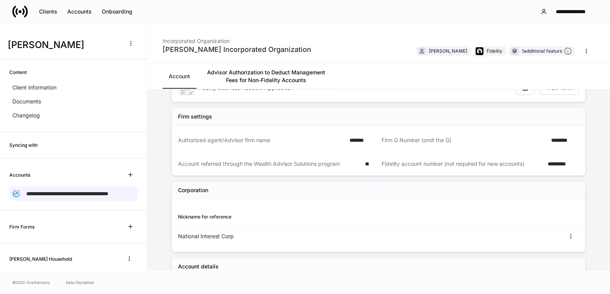
scroll to position [0, 0]
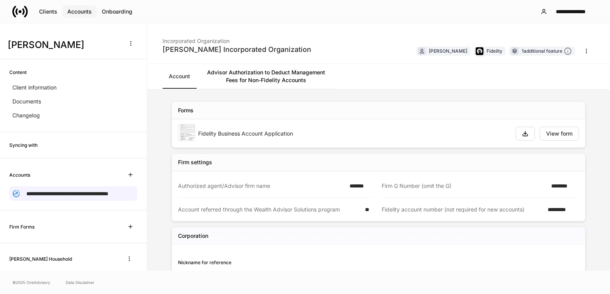
click at [83, 12] on div "Accounts" at bounding box center [79, 11] width 24 height 5
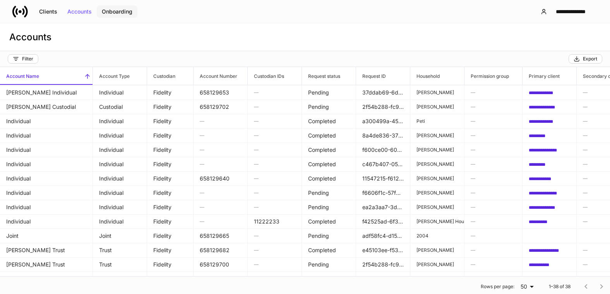
click at [109, 9] on div "Onboarding" at bounding box center [117, 11] width 31 height 5
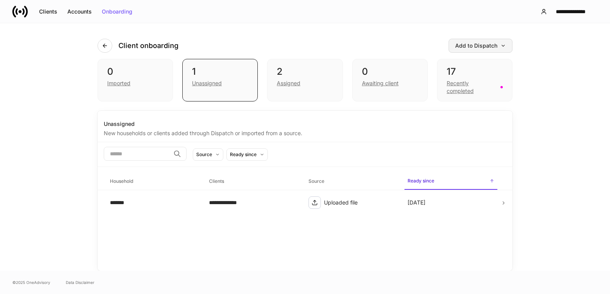
click at [491, 48] on div "Add to Dispatch" at bounding box center [480, 45] width 51 height 5
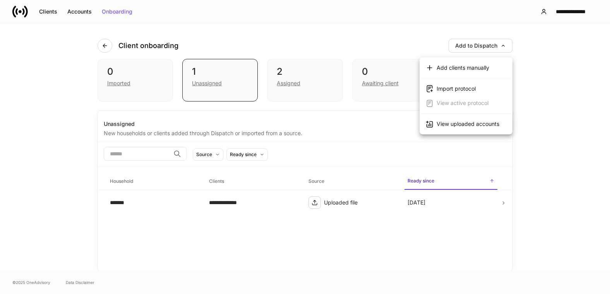
click at [469, 122] on div "View uploaded accounts" at bounding box center [468, 124] width 63 height 8
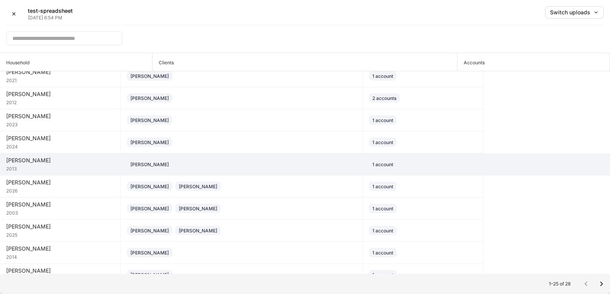
scroll to position [155, 0]
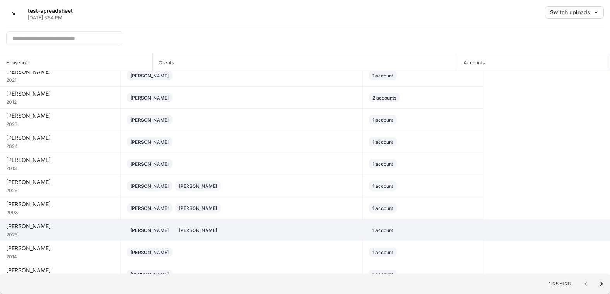
click at [61, 227] on div "Andrade" at bounding box center [60, 226] width 108 height 8
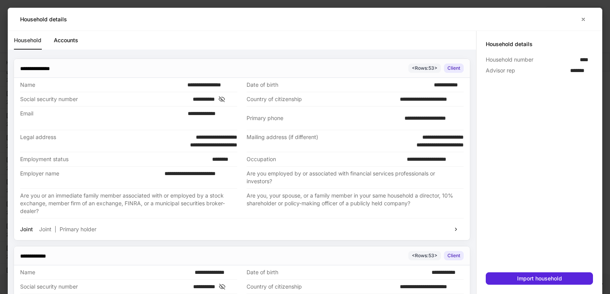
click at [73, 39] on link "Accounts" at bounding box center [66, 40] width 24 height 19
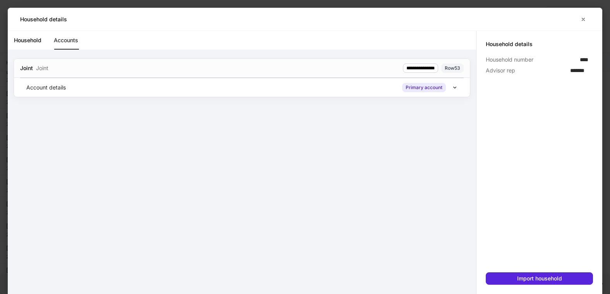
click at [453, 88] on icon at bounding box center [454, 87] width 5 height 5
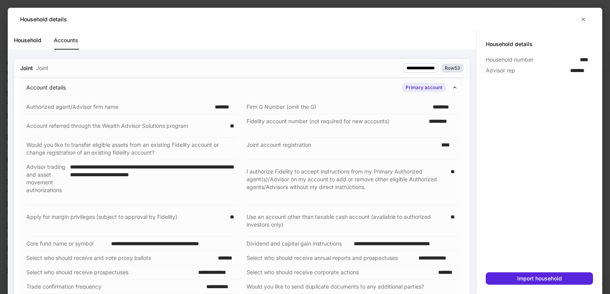
click at [447, 67] on div "Row 53" at bounding box center [452, 67] width 15 height 7
click at [550, 282] on button "Import household" at bounding box center [539, 278] width 107 height 12
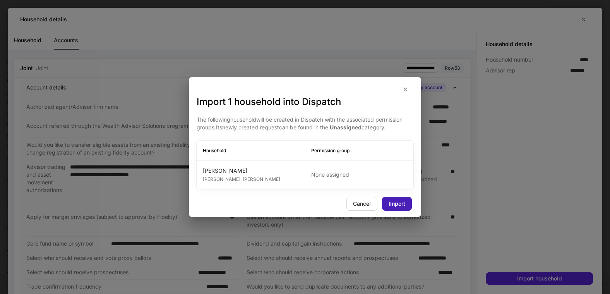
click at [392, 202] on div "Import" at bounding box center [397, 203] width 17 height 5
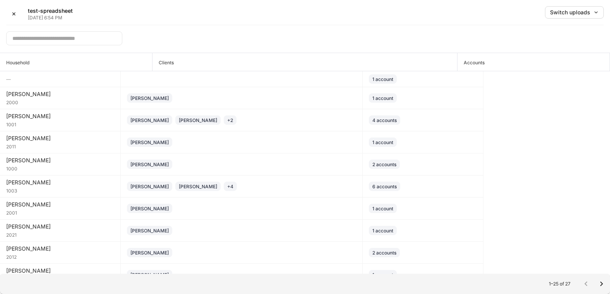
click at [391, 15] on div "✕ test-spreadsheet Sep 5, 6:54 PM Switch uploads" at bounding box center [305, 15] width 598 height 19
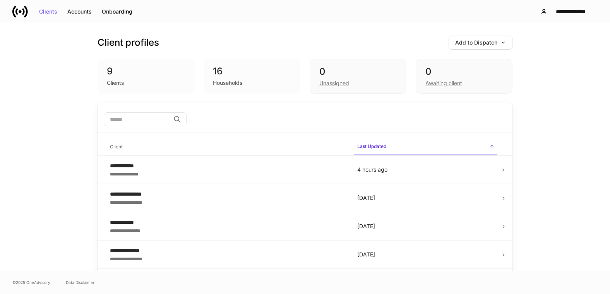
click at [140, 121] on input "search" at bounding box center [137, 119] width 67 height 14
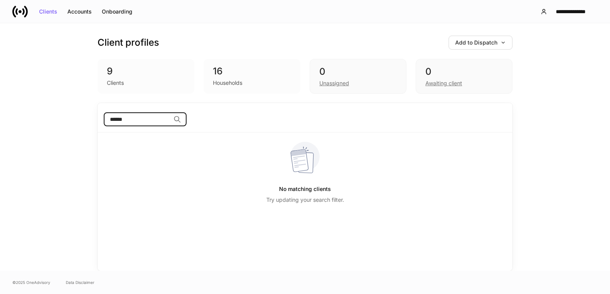
type input "******"
click at [116, 11] on div "Onboarding" at bounding box center [117, 11] width 31 height 5
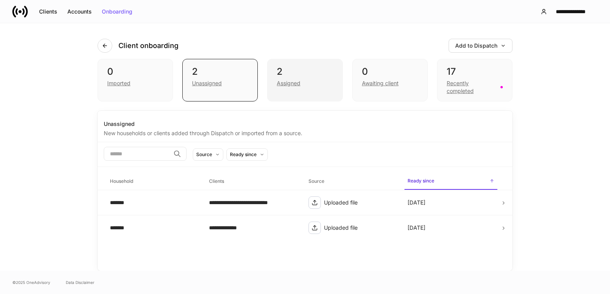
click at [279, 84] on div "Assigned" at bounding box center [289, 83] width 24 height 8
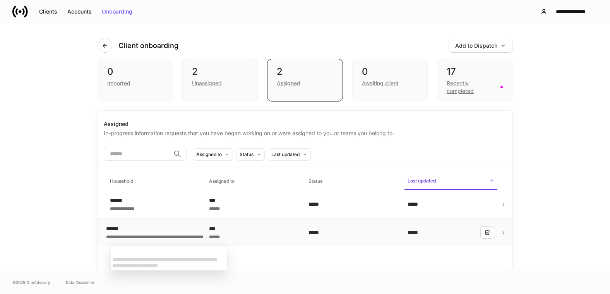
click at [151, 233] on div "**********" at bounding box center [195, 236] width 178 height 8
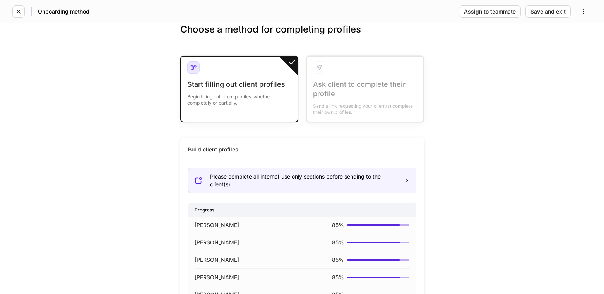
scroll to position [81, 0]
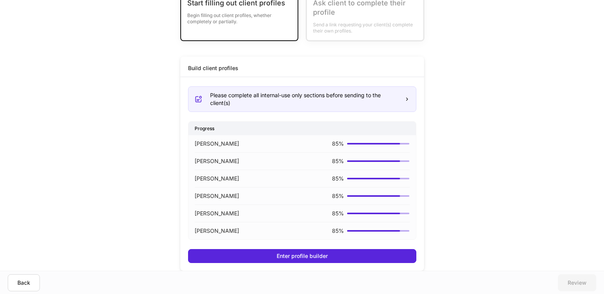
click at [479, 185] on div "Choose a method for completing profiles Start filling out client profiles Begin…" at bounding box center [302, 106] width 604 height 329
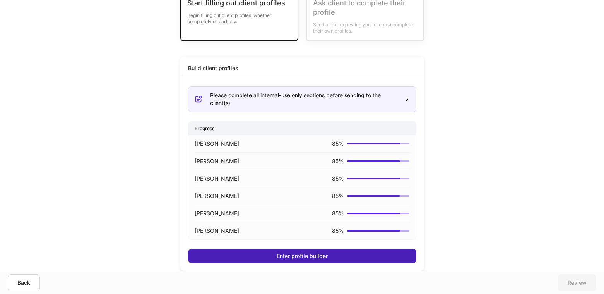
click at [281, 255] on div "Enter profile builder" at bounding box center [302, 255] width 51 height 5
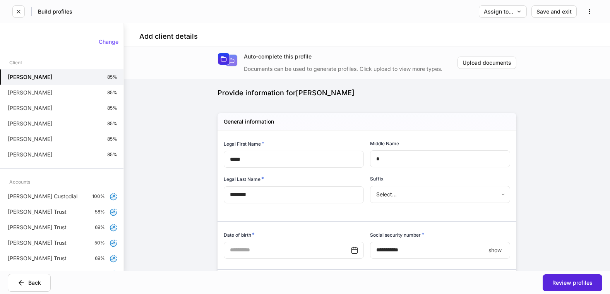
type input "**********"
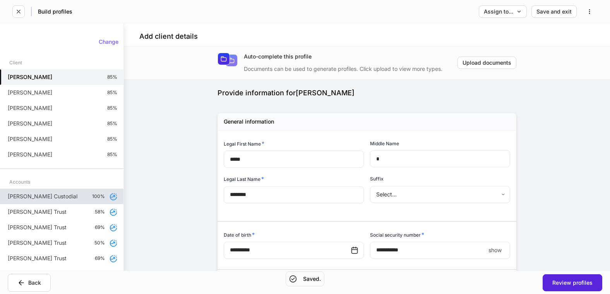
click at [37, 197] on p "[PERSON_NAME] Custodial" at bounding box center [43, 196] width 70 height 8
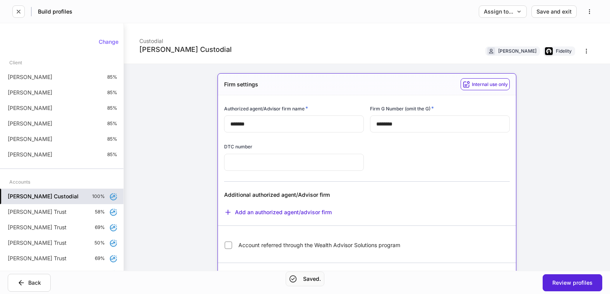
type input "**"
click at [22, 13] on button "button" at bounding box center [18, 11] width 12 height 12
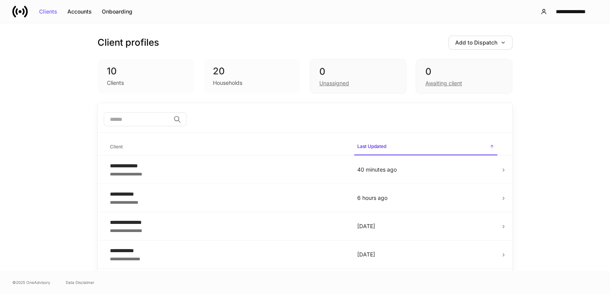
click at [226, 80] on div "Households" at bounding box center [227, 83] width 29 height 8
click at [341, 82] on div "Unassigned" at bounding box center [334, 83] width 30 height 8
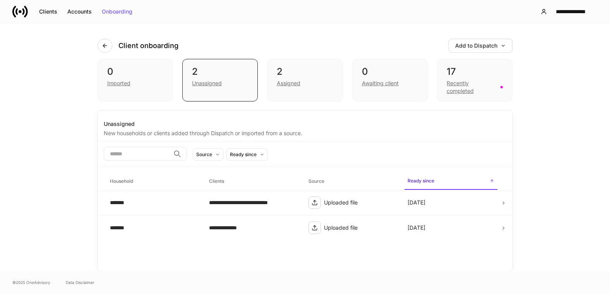
drag, startPoint x: 314, startPoint y: 184, endPoint x: 27, endPoint y: 155, distance: 288.6
click at [27, 155] on div "**********" at bounding box center [305, 146] width 610 height 247
click at [50, 107] on div "**********" at bounding box center [305, 146] width 610 height 247
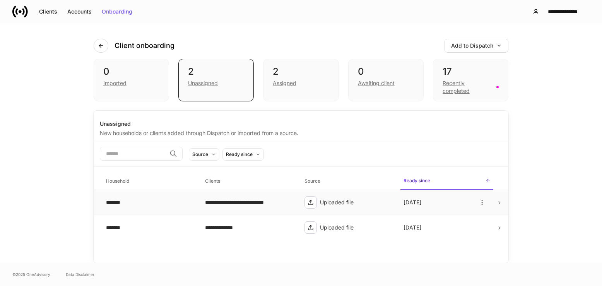
click at [270, 202] on div "**********" at bounding box center [248, 203] width 87 height 8
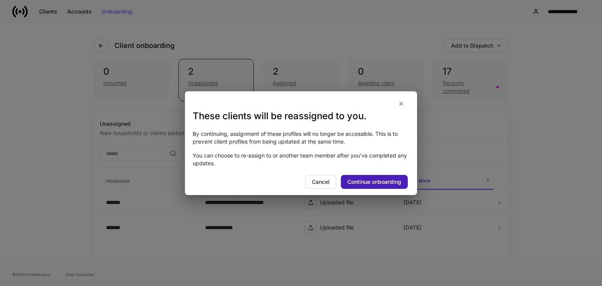
click at [378, 181] on div "Continue onboarding" at bounding box center [375, 181] width 54 height 5
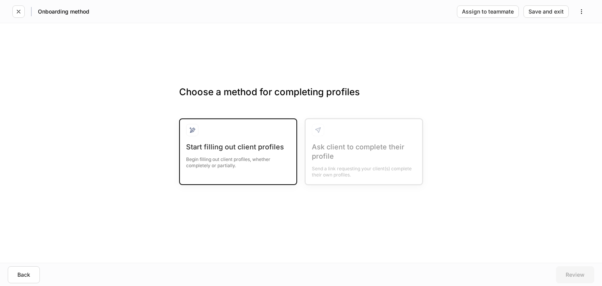
click at [233, 145] on div "Start filling out client profiles" at bounding box center [238, 146] width 104 height 9
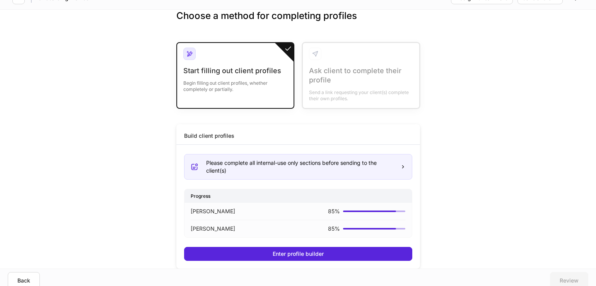
scroll to position [19, 0]
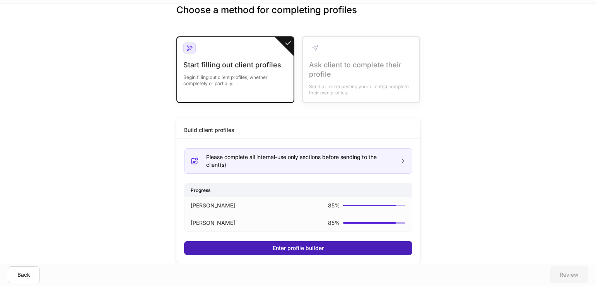
click at [300, 250] on div "Enter profile builder" at bounding box center [298, 247] width 51 height 5
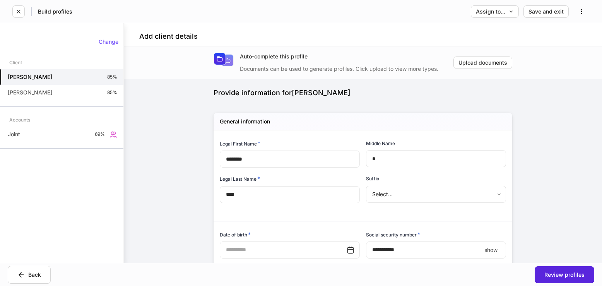
type input "**********"
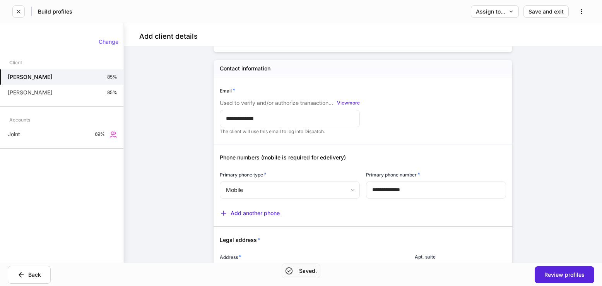
scroll to position [271, 0]
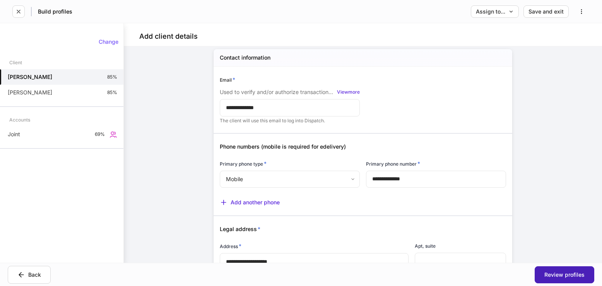
click at [565, 276] on div "Review profiles" at bounding box center [564, 274] width 40 height 5
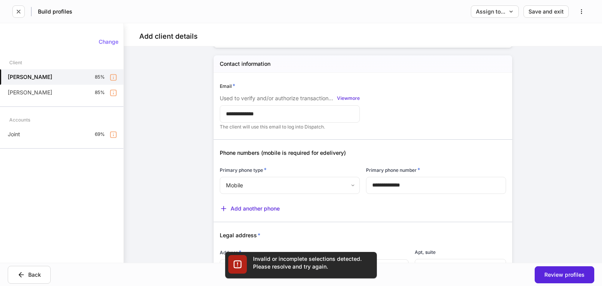
scroll to position [95, 0]
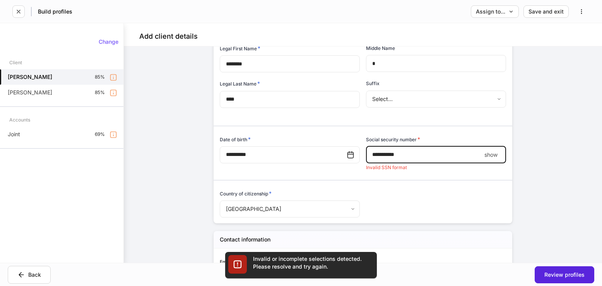
click at [394, 151] on input "**********" at bounding box center [423, 154] width 115 height 17
click at [485, 156] on p "show" at bounding box center [491, 155] width 13 height 8
click at [386, 156] on input "**********" at bounding box center [425, 154] width 118 height 17
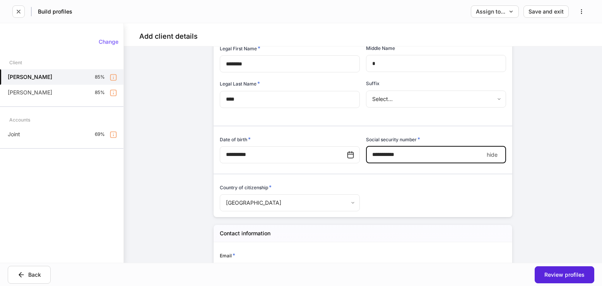
type input "**********"
